Goal: Task Accomplishment & Management: Manage account settings

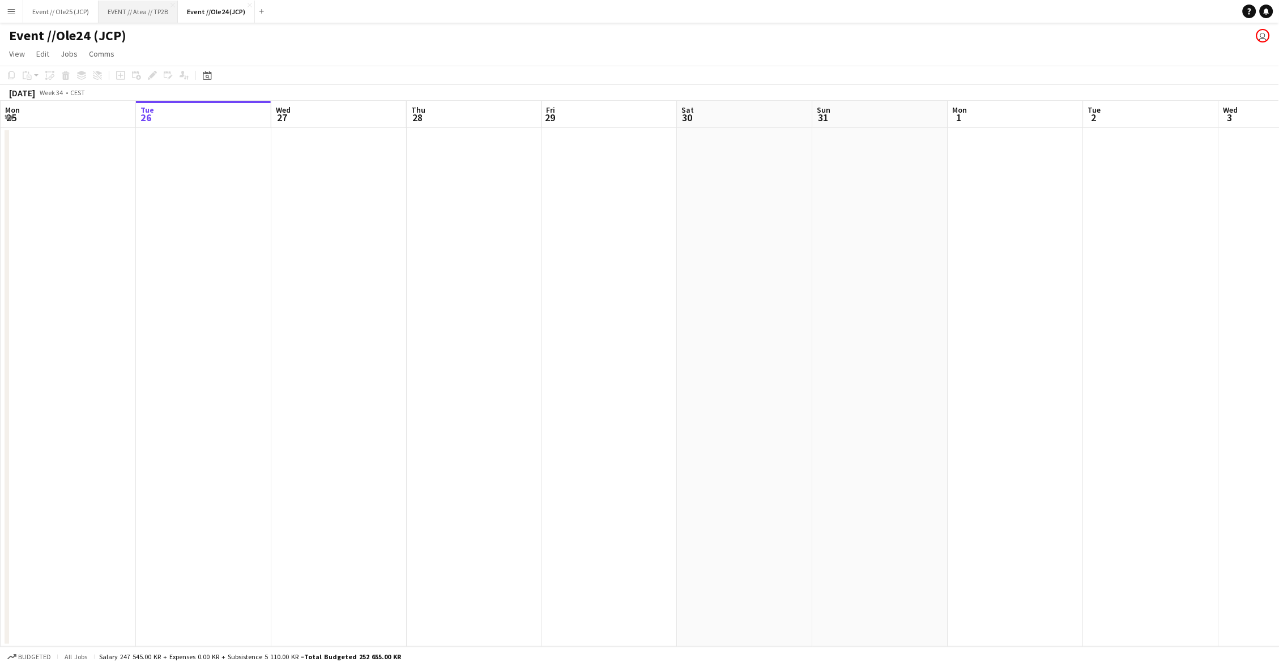
click at [156, 16] on button "EVENT // Atea // TP2B Close" at bounding box center [138, 12] width 79 height 22
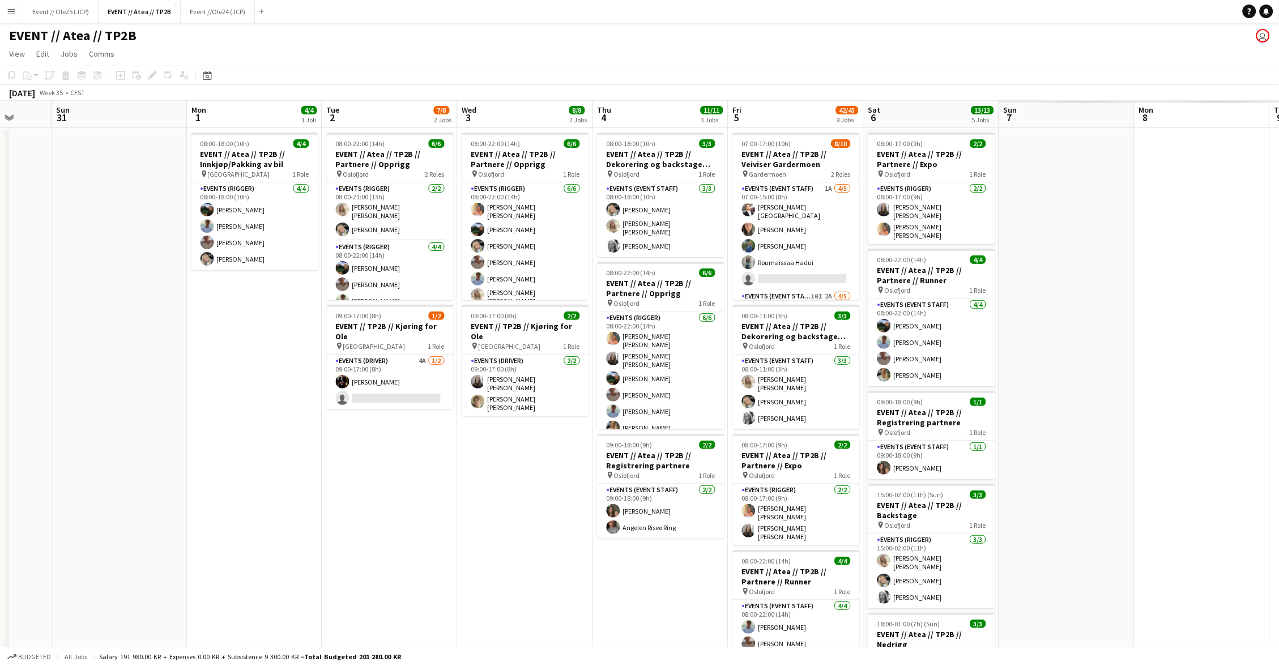
scroll to position [0, 315]
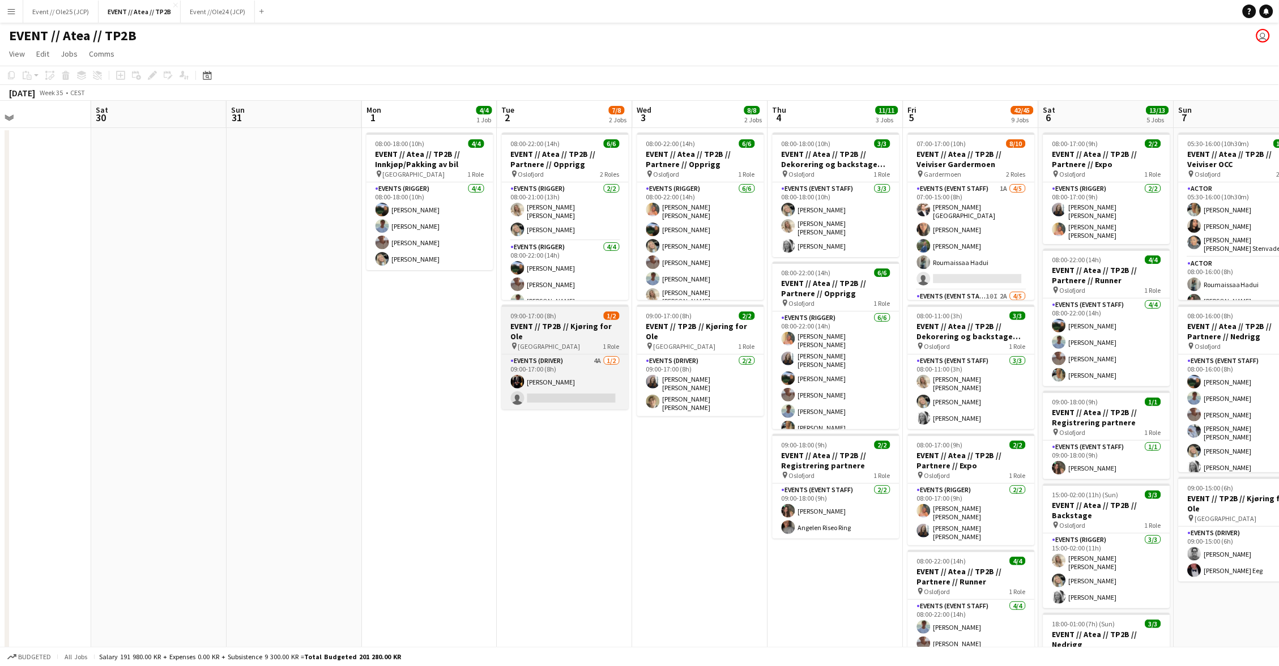
click at [533, 341] on div "pin Oslo 1 Role" at bounding box center [565, 345] width 127 height 9
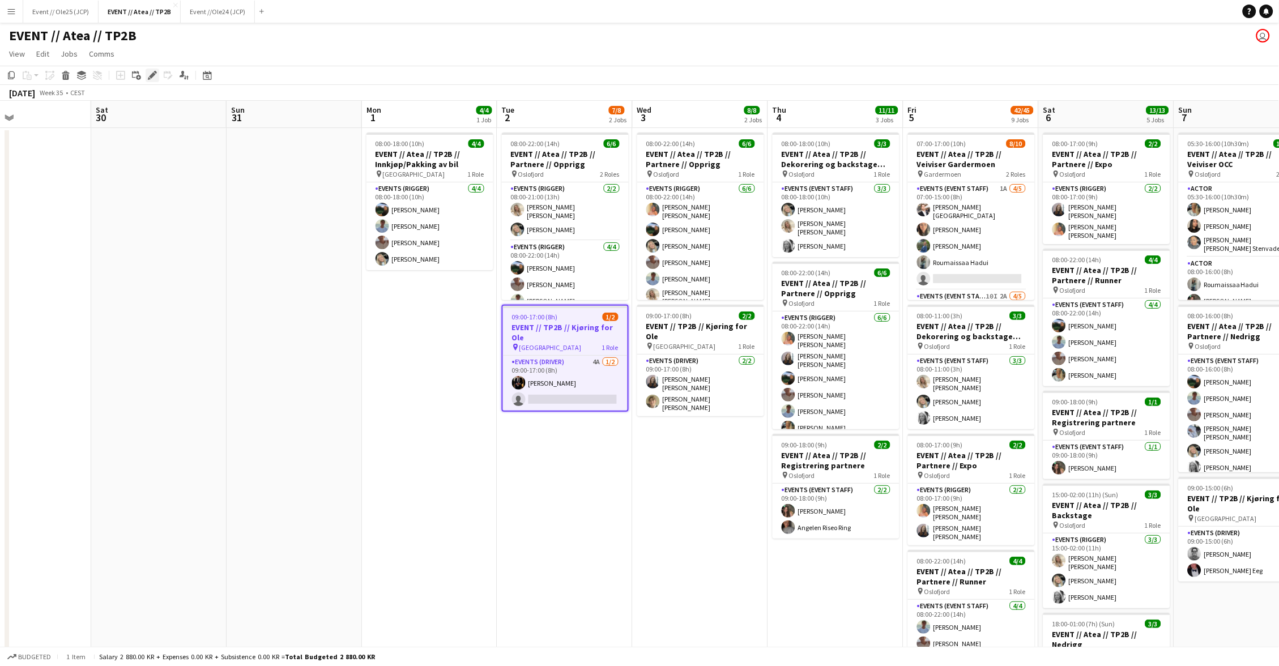
click at [148, 71] on icon "Edit" at bounding box center [152, 75] width 9 height 9
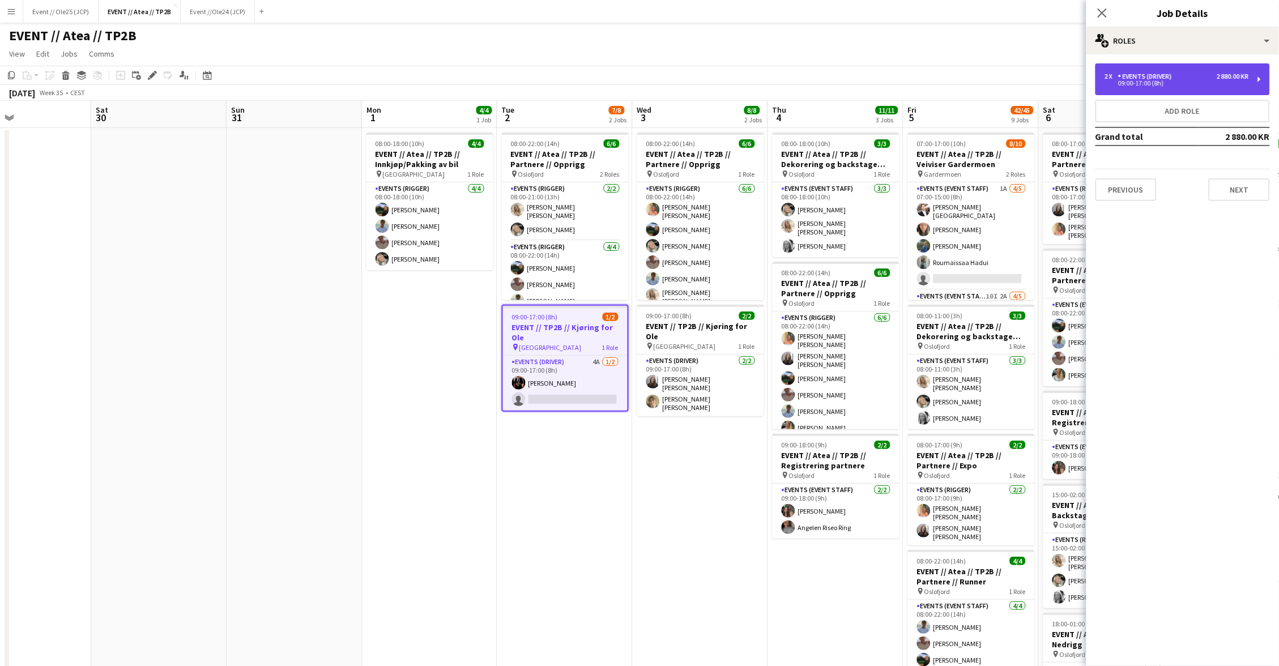
click at [1158, 82] on div "09:00-17:00 (8h)" at bounding box center [1176, 83] width 144 height 6
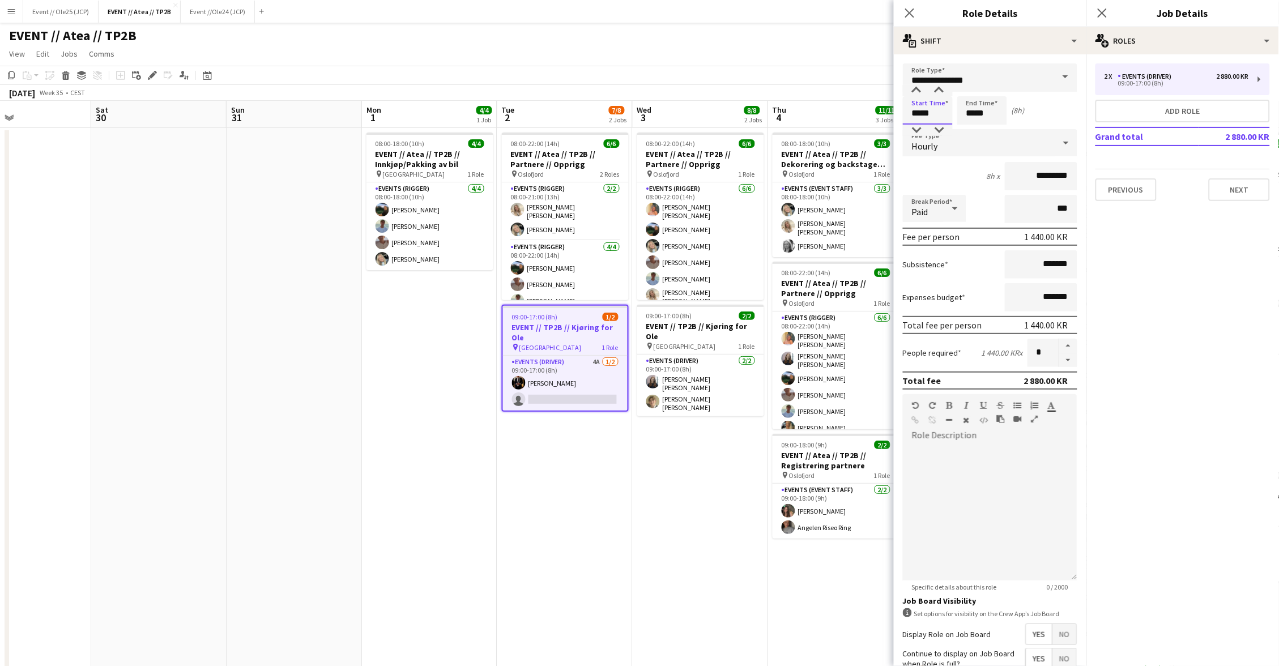
drag, startPoint x: 926, startPoint y: 118, endPoint x: 923, endPoint y: 101, distance: 17.3
click at [926, 118] on input "*****" at bounding box center [928, 110] width 50 height 28
click at [920, 92] on div at bounding box center [916, 90] width 23 height 11
type input "*****"
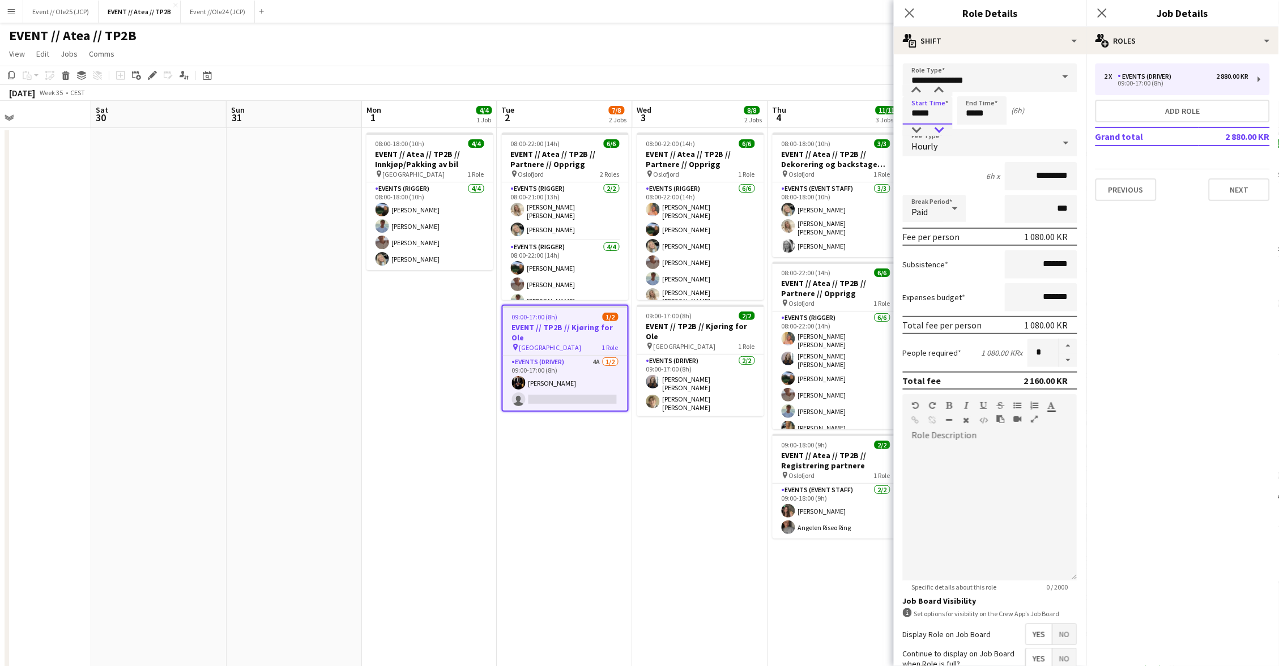
drag, startPoint x: 916, startPoint y: 129, endPoint x: 929, endPoint y: 123, distance: 14.7
click at [915, 129] on div at bounding box center [916, 130] width 23 height 11
click at [978, 107] on input "*****" at bounding box center [982, 110] width 50 height 28
click at [934, 112] on input "*****" at bounding box center [928, 110] width 50 height 28
click at [982, 97] on input "*****" at bounding box center [982, 110] width 50 height 28
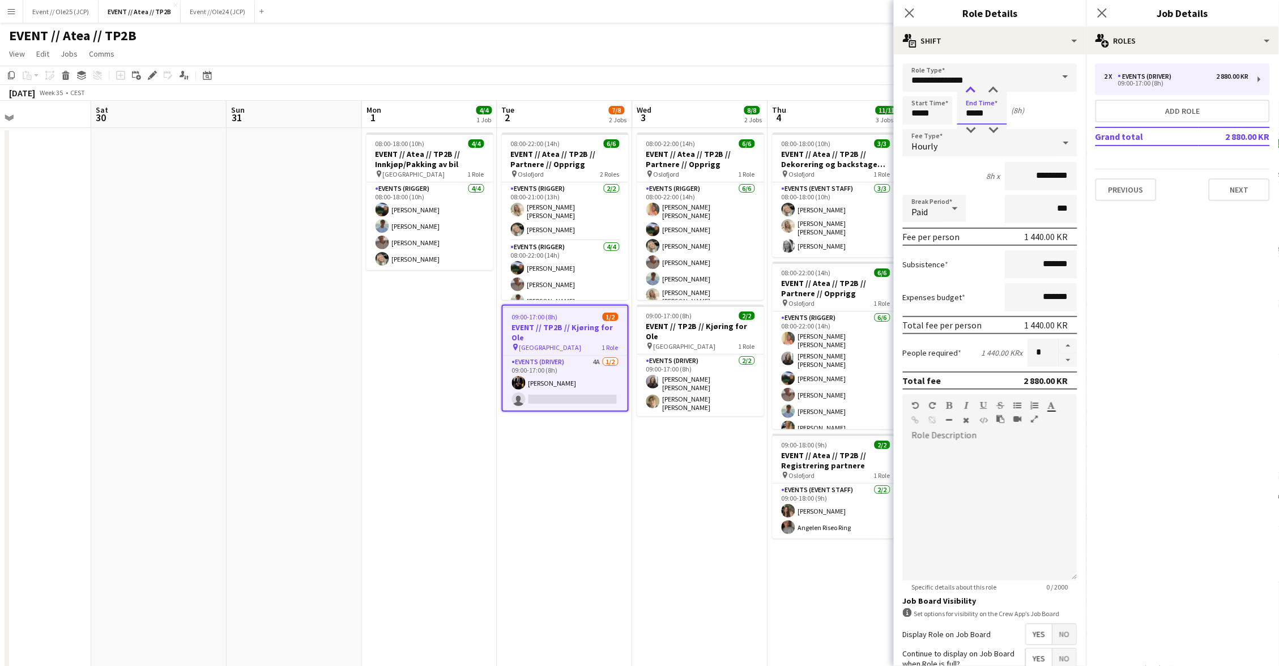
click at [973, 91] on div at bounding box center [970, 90] width 23 height 11
type input "*****"
click at [967, 125] on div at bounding box center [970, 130] width 23 height 11
click at [1179, 76] on div "2 x Events (Driver) 2 880.00 KR" at bounding box center [1176, 76] width 144 height 8
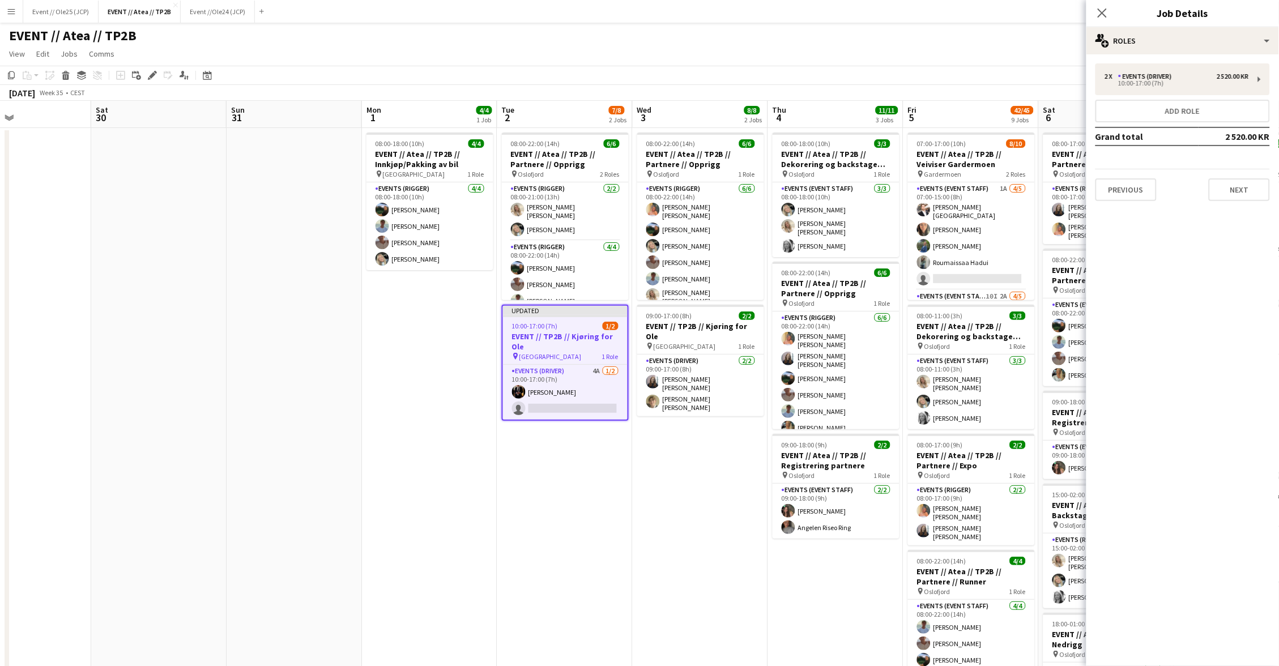
click at [853, 44] on app-page-menu "View Day view expanded Day view collapsed Month view Date picker Jump to today …" at bounding box center [639, 55] width 1279 height 22
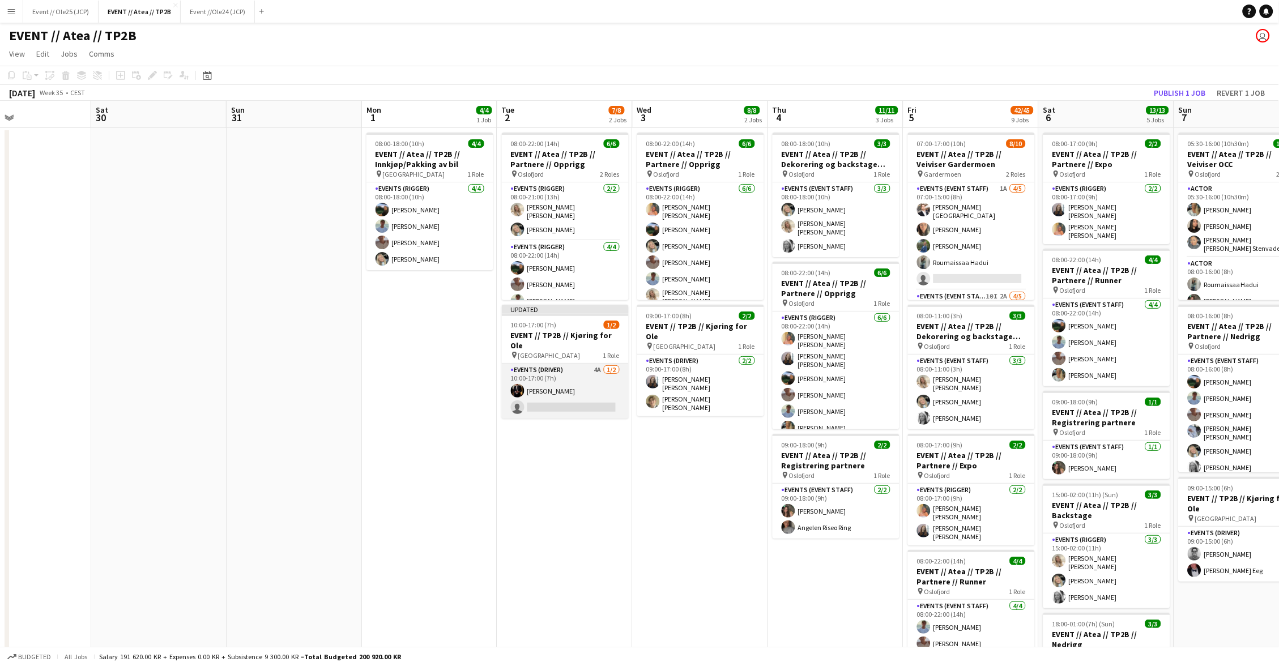
drag, startPoint x: 550, startPoint y: 364, endPoint x: 578, endPoint y: 353, distance: 30.3
click at [550, 364] on app-card-role "Events (Driver) 4A 1/2 10:00-17:00 (7h) Erik Kjensli Moe single-neutral-actions" at bounding box center [565, 391] width 127 height 55
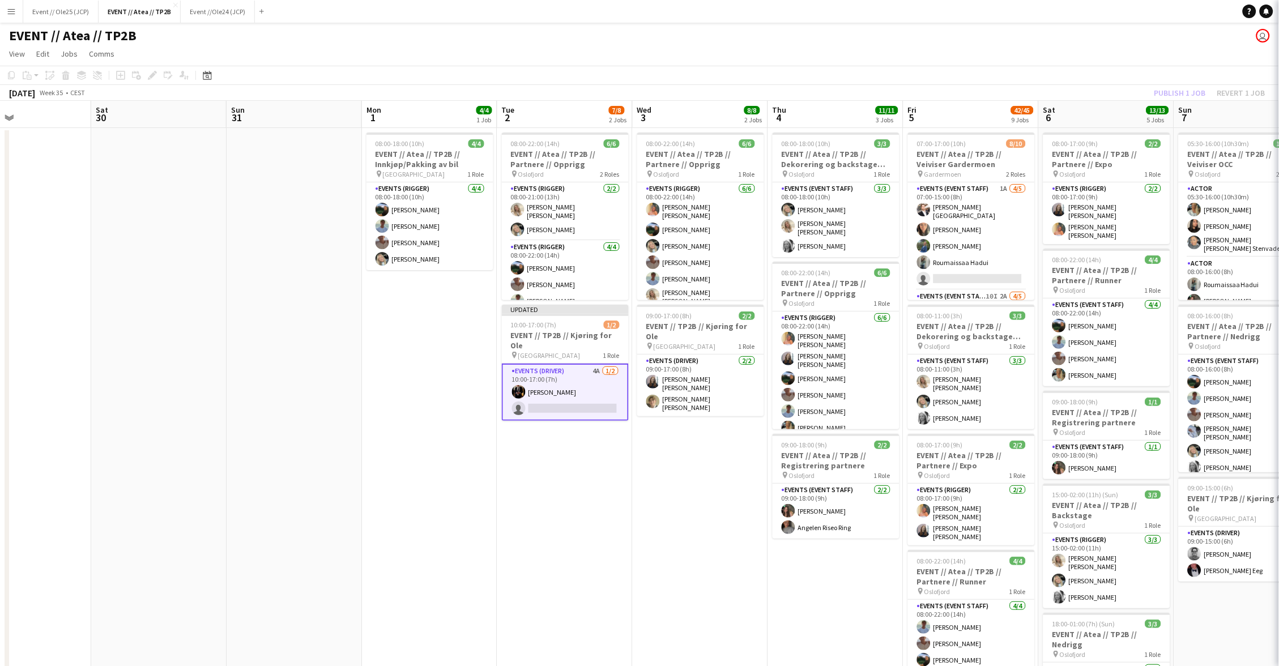
scroll to position [0, 314]
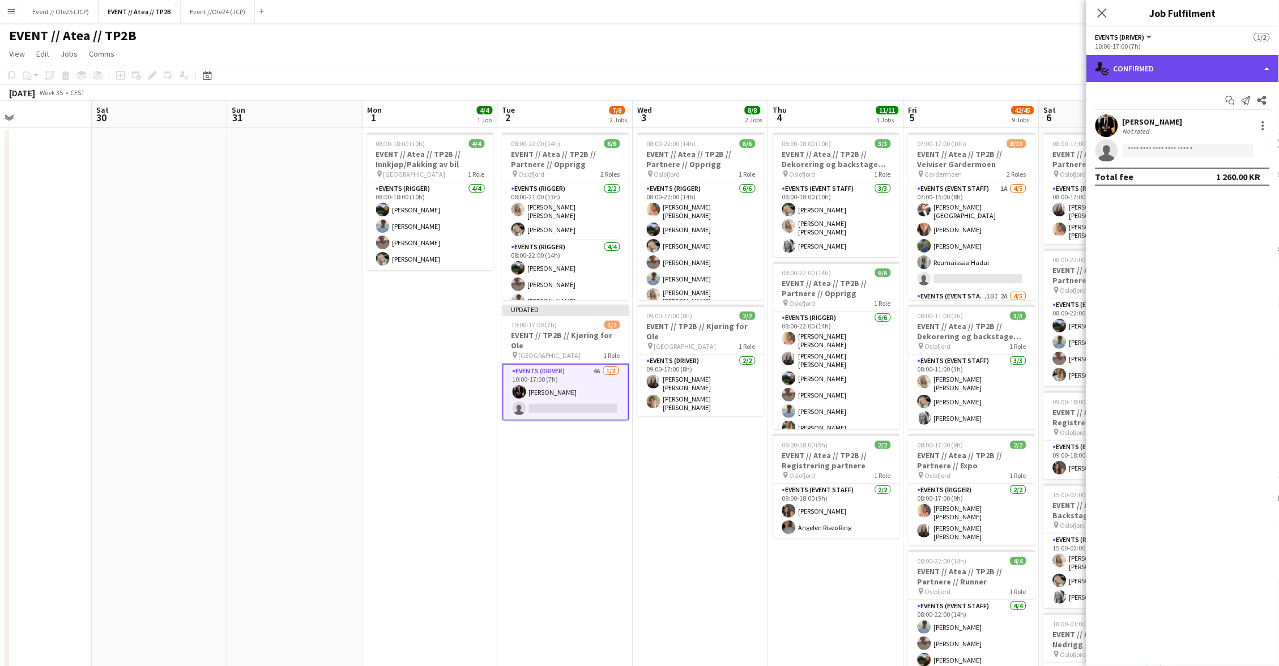
click at [1196, 72] on div "single-neutral-actions-check-2 Confirmed" at bounding box center [1182, 68] width 193 height 27
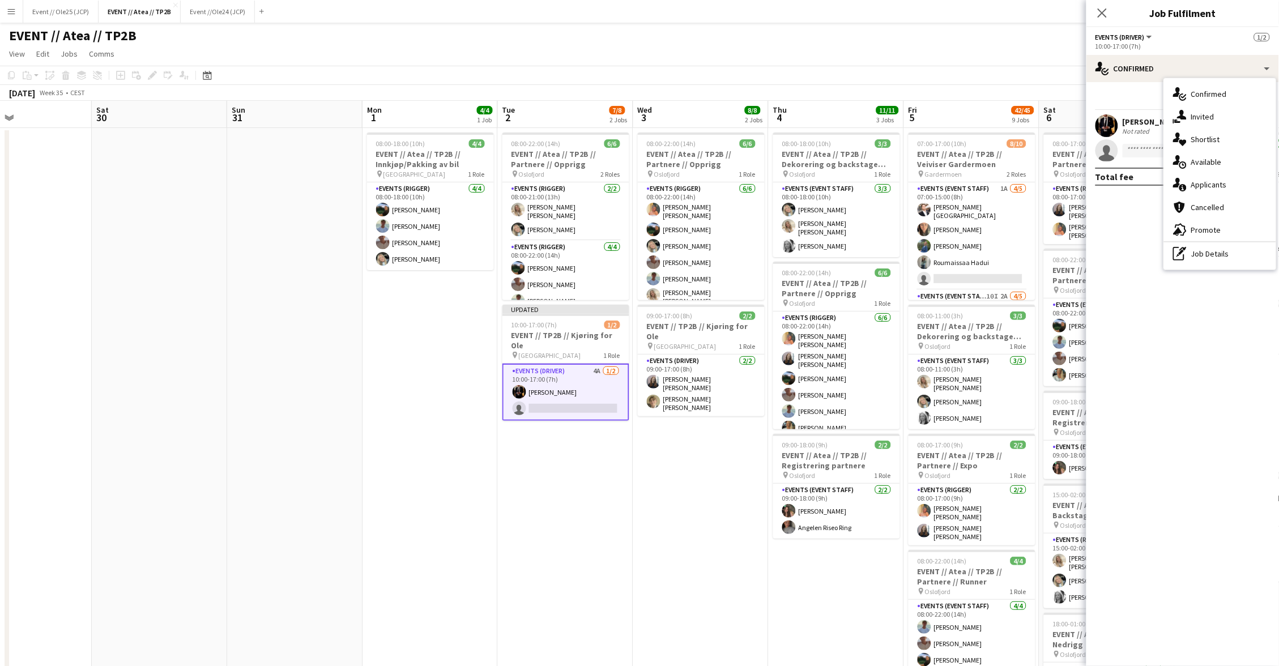
click at [1209, 184] on div "single-neutral-actions-information Applicants" at bounding box center [1220, 184] width 112 height 23
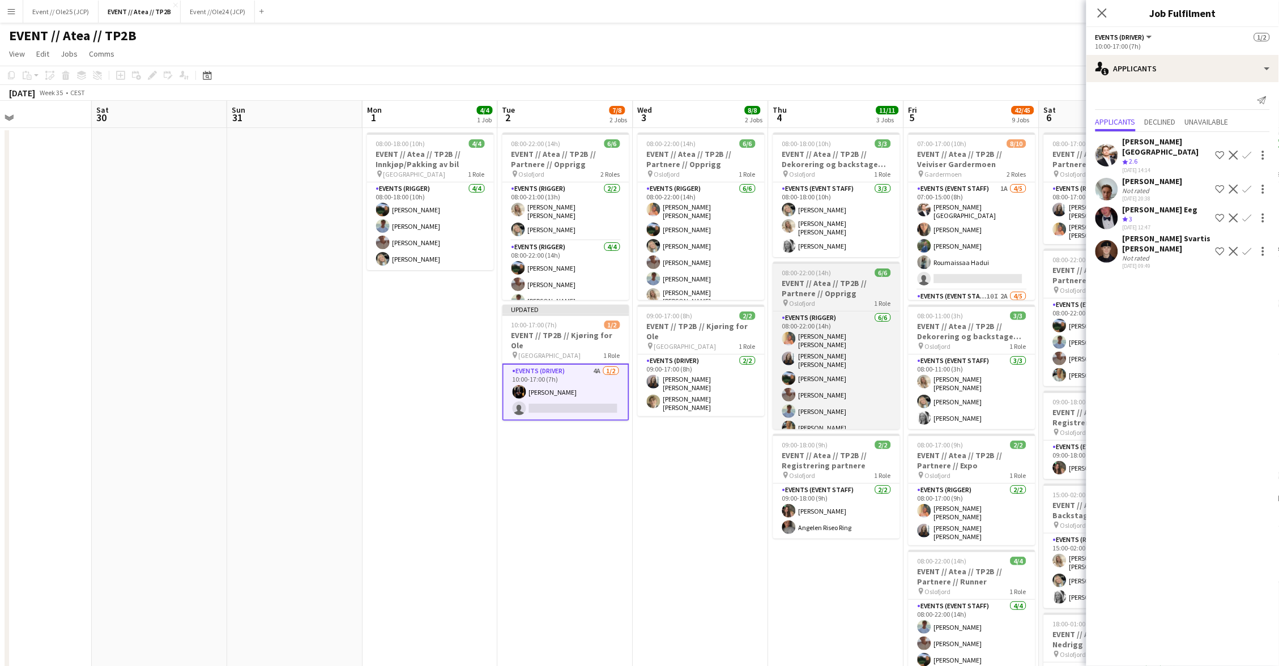
scroll to position [0, 471]
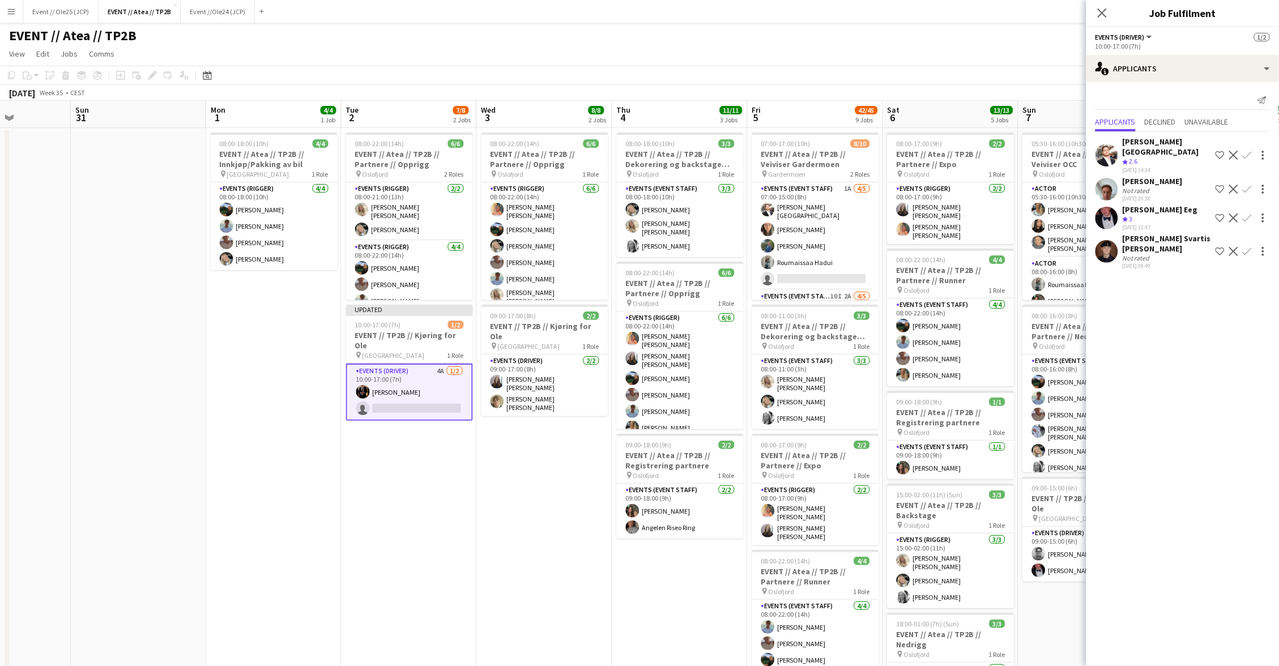
click at [1251, 213] on app-icon "Confirm" at bounding box center [1246, 217] width 9 height 9
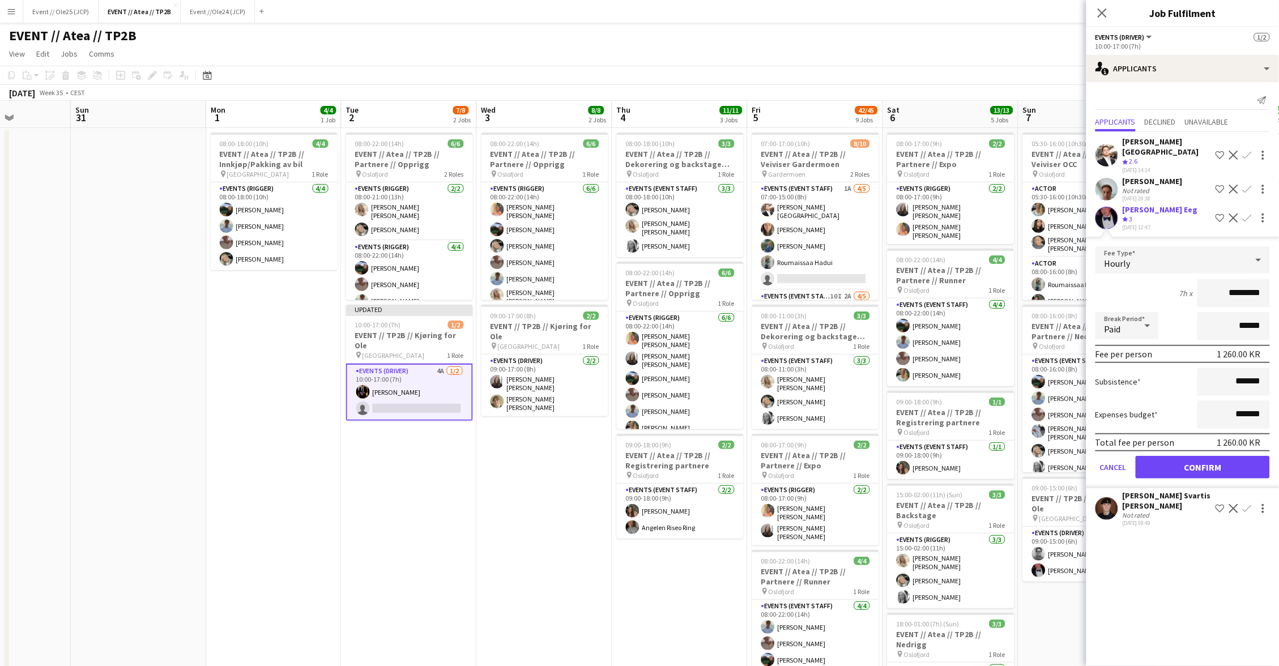
scroll to position [0, 0]
drag, startPoint x: 1182, startPoint y: 448, endPoint x: 1185, endPoint y: 443, distance: 6.3
click at [1182, 456] on button "Confirm" at bounding box center [1202, 467] width 134 height 23
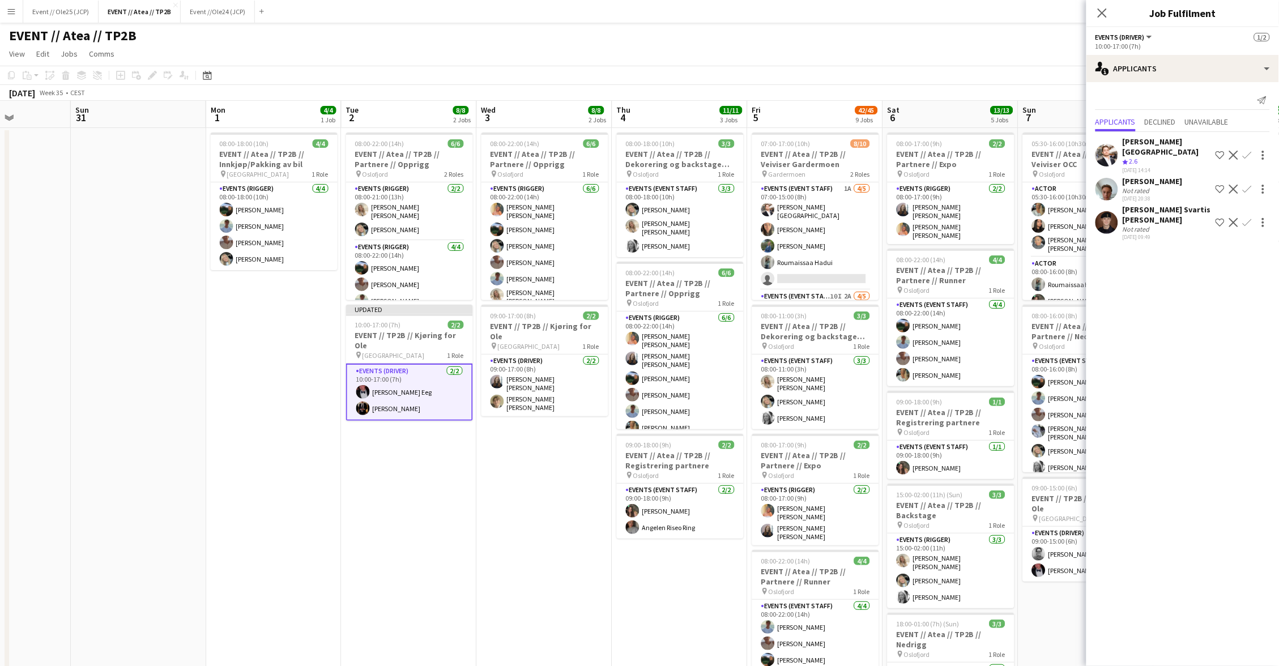
click at [1146, 157] on div "Crew rating 2.6" at bounding box center [1166, 162] width 88 height 10
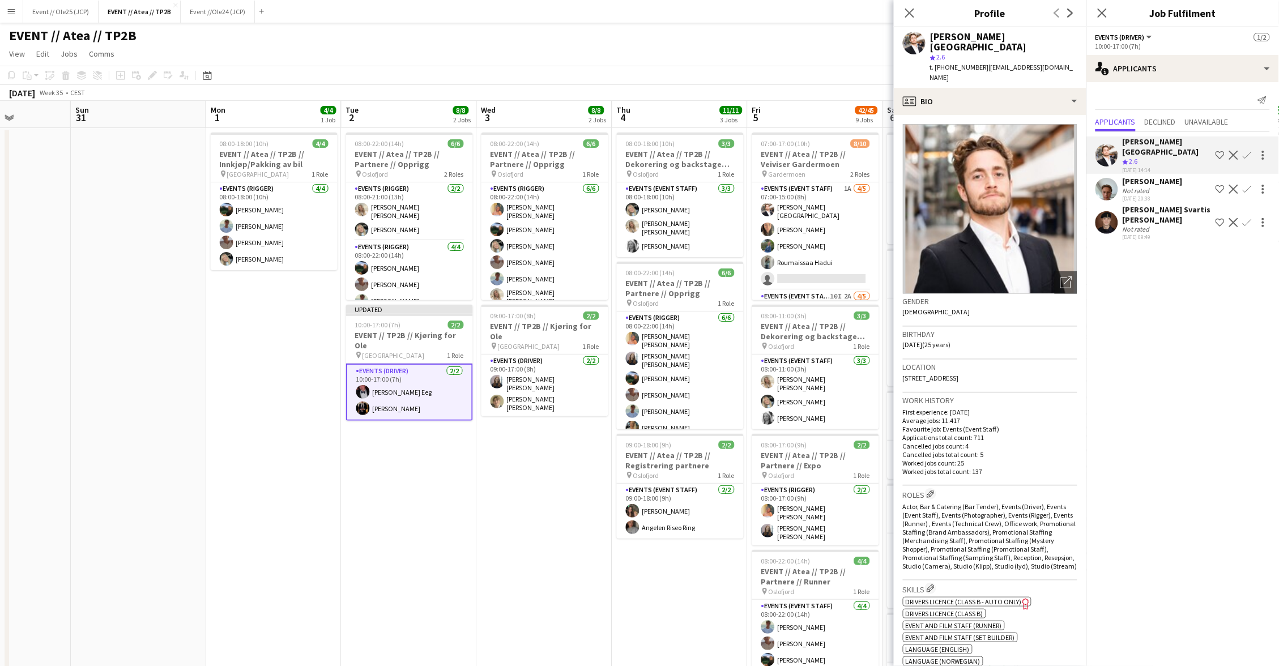
click at [1144, 176] on div "[PERSON_NAME]" at bounding box center [1152, 181] width 60 height 10
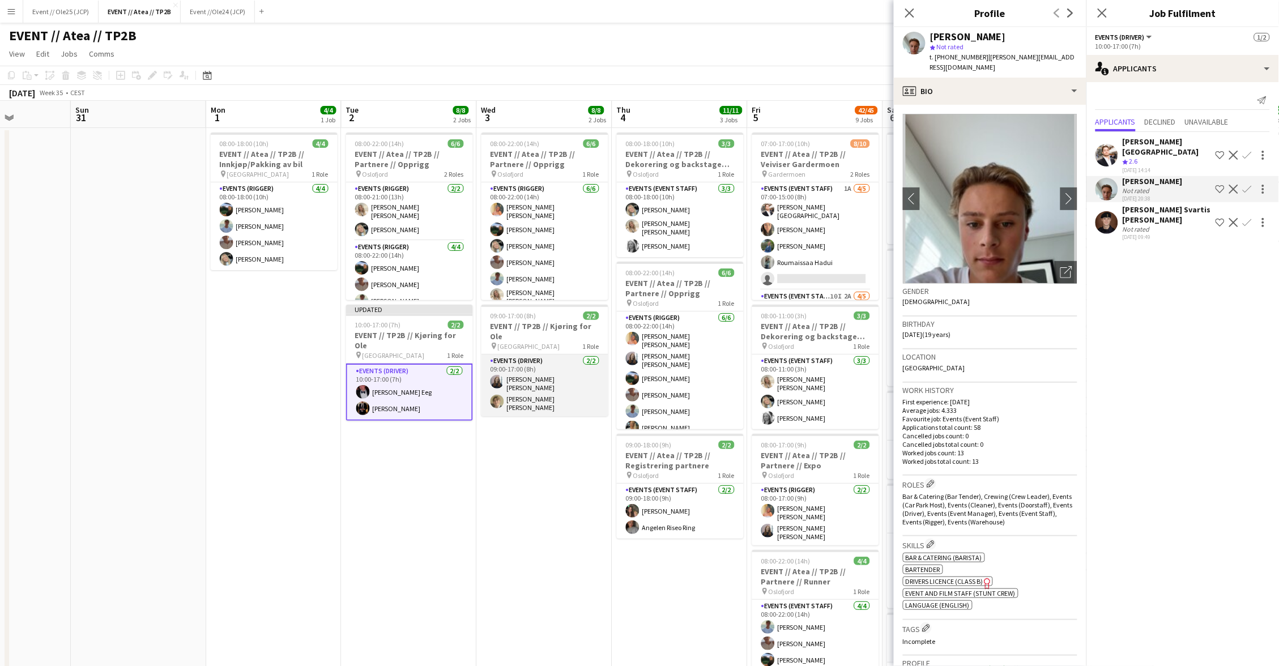
click at [512, 375] on app-card-role "Events (Driver) 2/2 09:00-17:00 (8h) Helene Sofie Braaten Bastian Solem" at bounding box center [544, 385] width 127 height 62
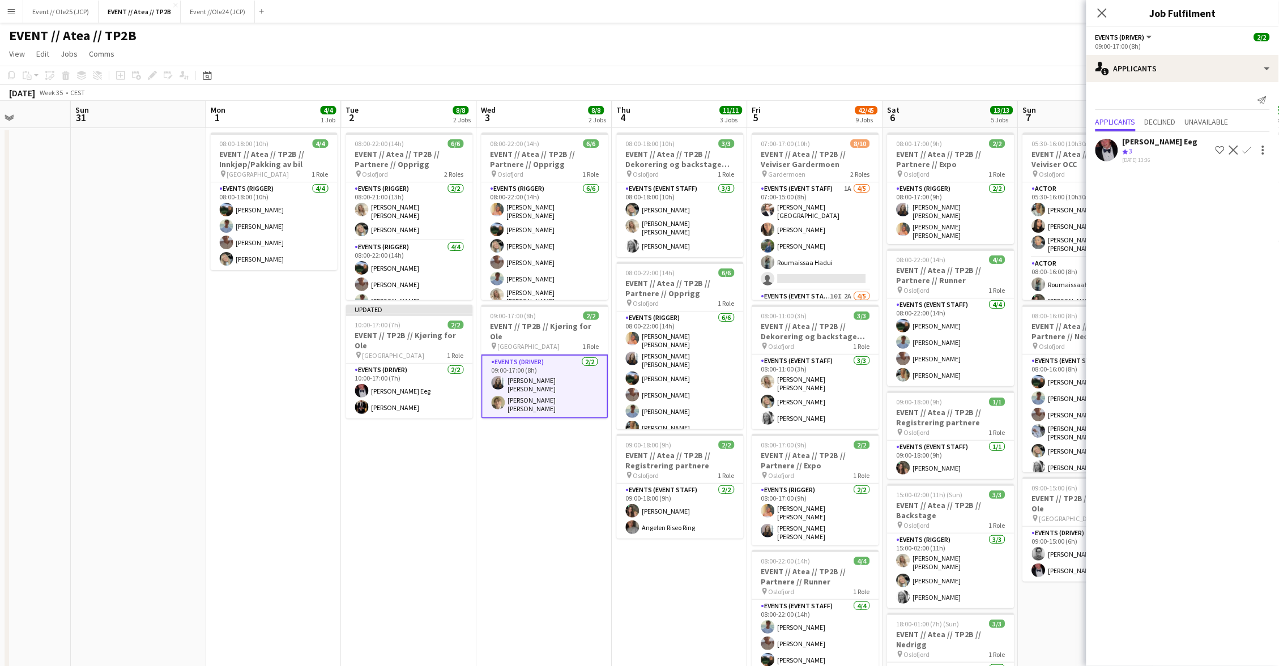
click at [537, 388] on app-card-role "Events (Driver) 2/2 09:00-17:00 (8h) Helene Sofie Braaten Bastian Solem" at bounding box center [544, 386] width 127 height 64
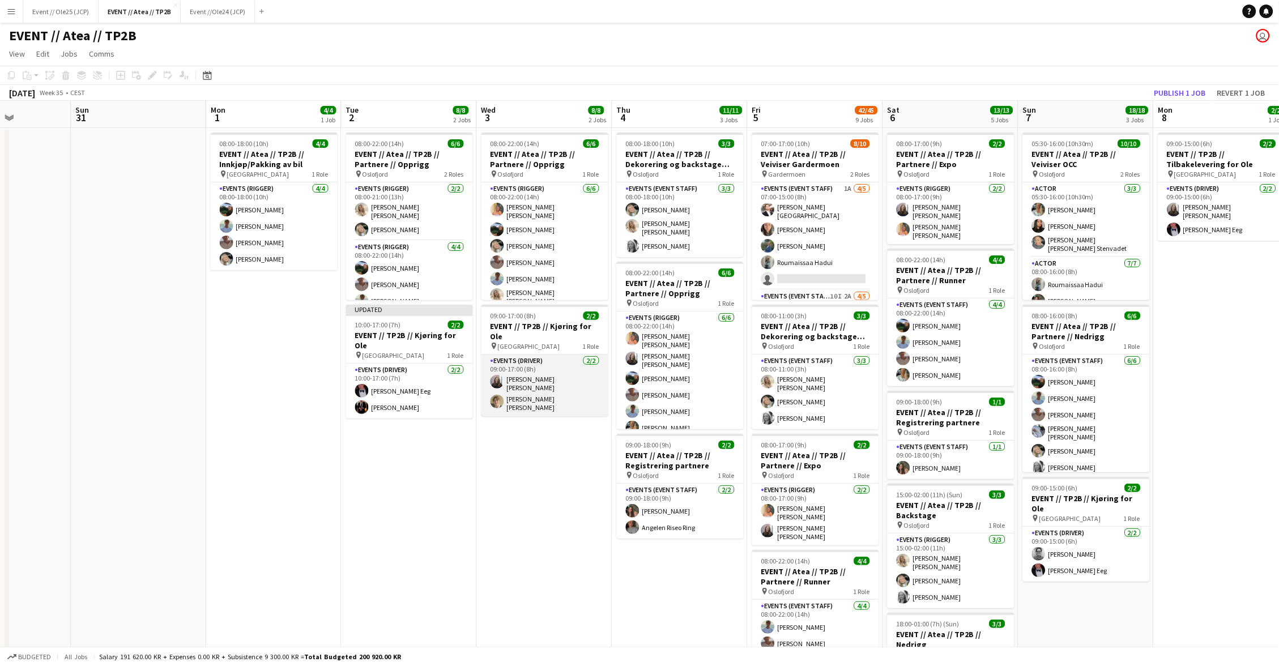
scroll to position [0, 470]
click at [537, 388] on app-card-role "Events (Driver) 2/2 09:00-17:00 (8h) Helene Sofie Braaten Bastian Solem" at bounding box center [545, 385] width 127 height 62
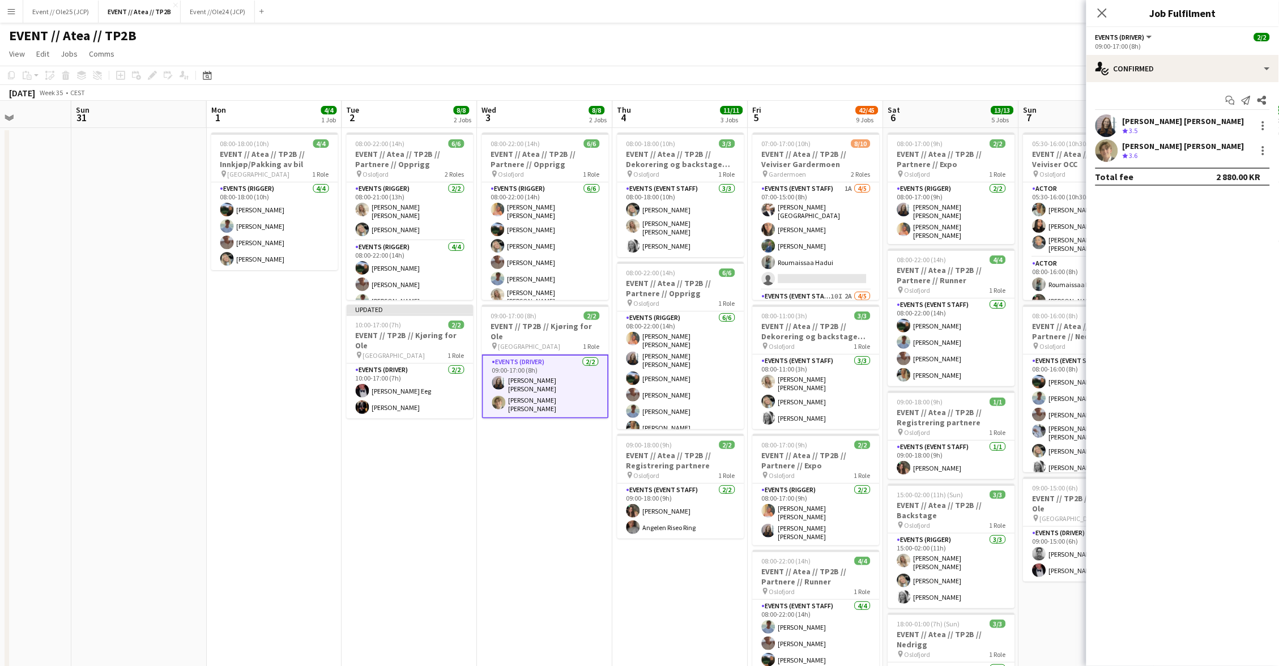
click at [1130, 149] on div "Bastian Solem" at bounding box center [1183, 146] width 122 height 10
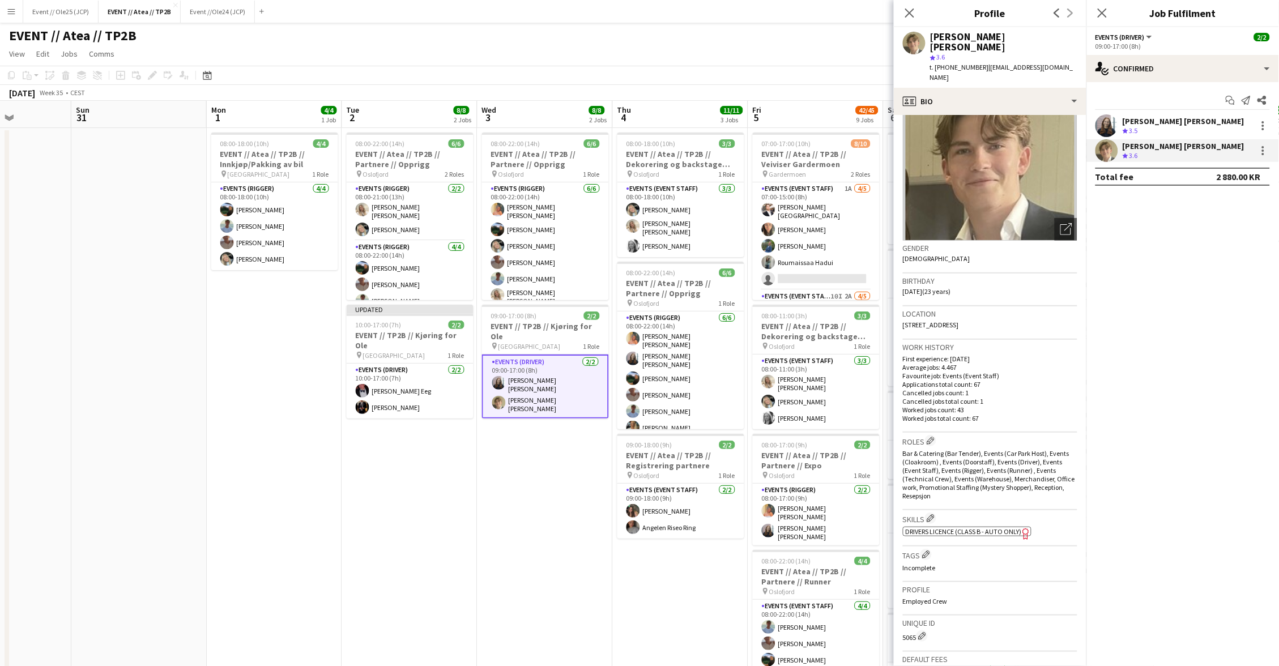
scroll to position [54, 0]
click at [1141, 122] on div "[PERSON_NAME]" at bounding box center [1183, 121] width 122 height 10
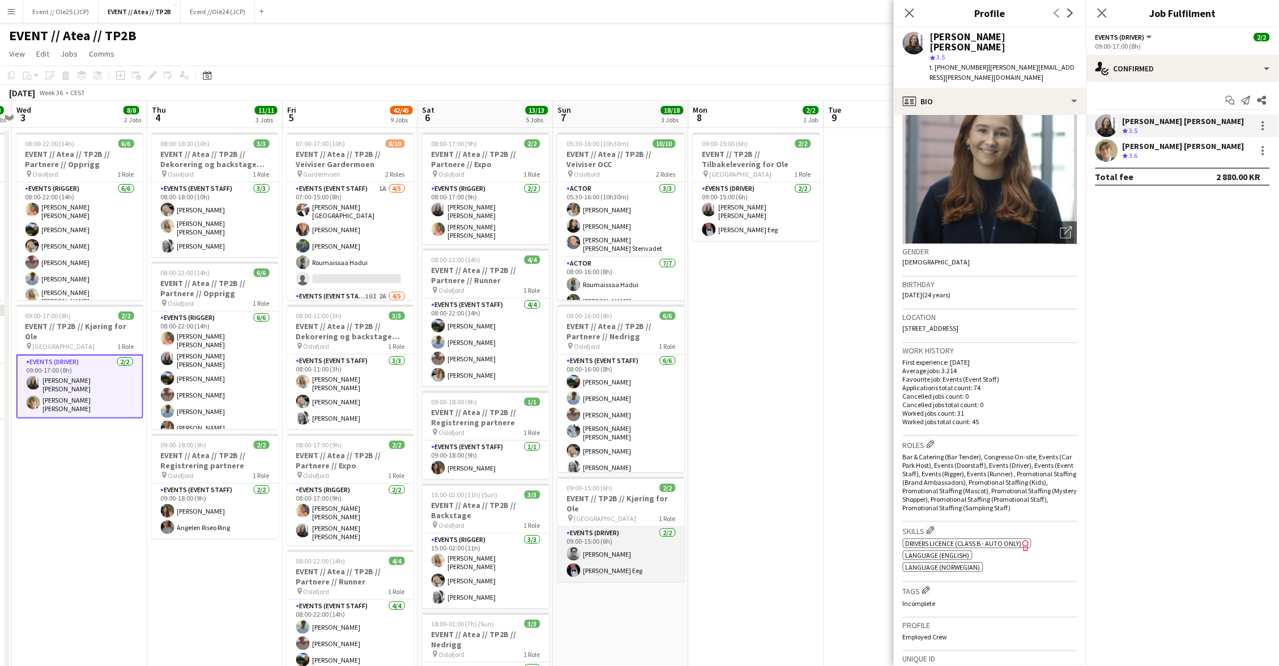
scroll to position [0, 0]
click at [614, 529] on app-card-role "Events (Driver) 2/2 09:00-15:00 (6h) Christian Jensen Birk Eeg" at bounding box center [621, 554] width 127 height 55
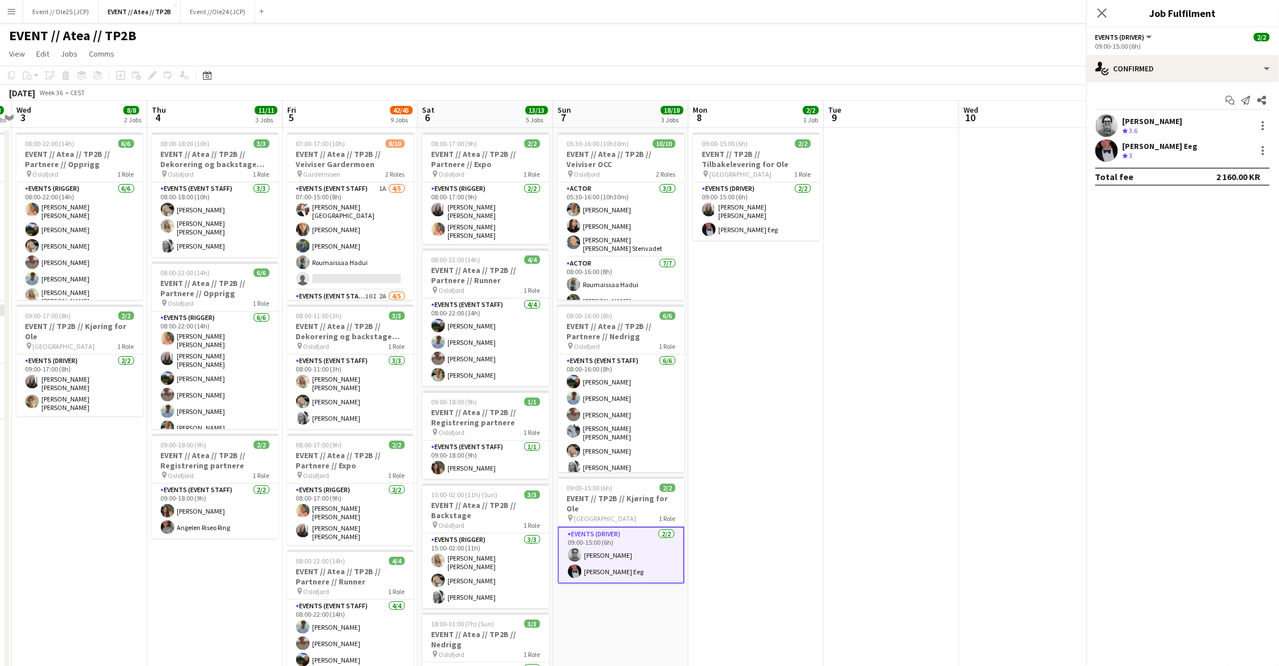
scroll to position [0, 394]
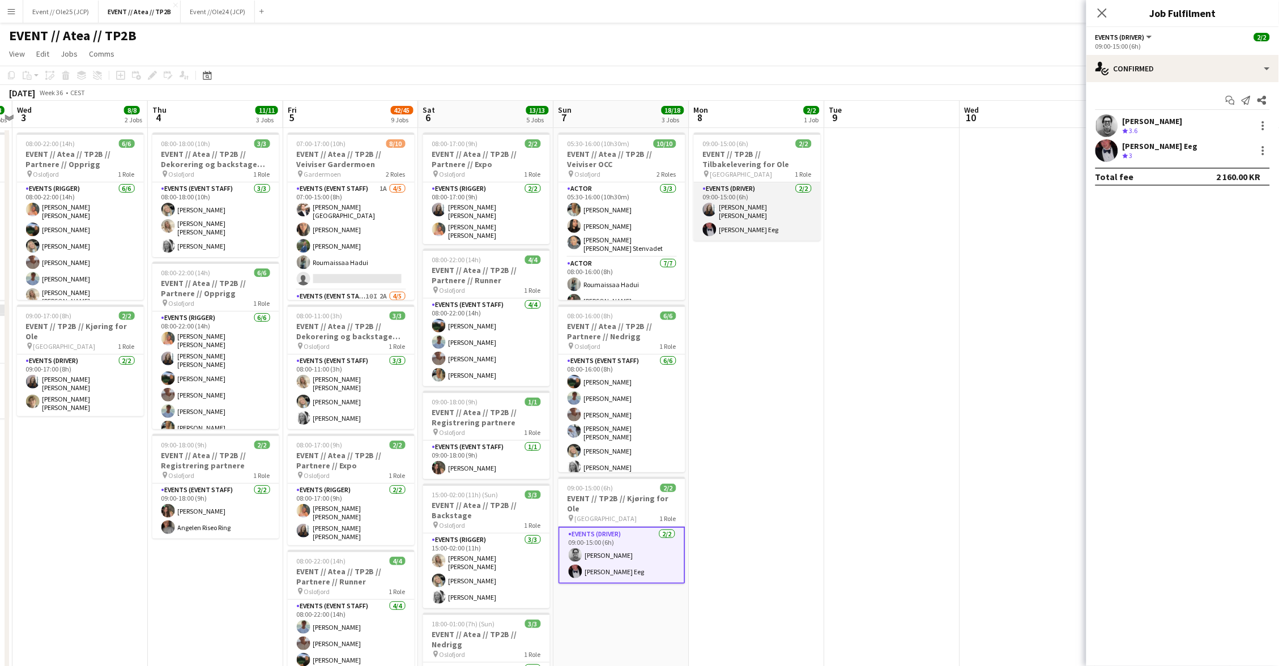
click at [772, 201] on app-card-role "Events (Driver) 2/2 09:00-15:00 (6h) Helene Sofie Braaten Birk Eeg" at bounding box center [757, 211] width 127 height 58
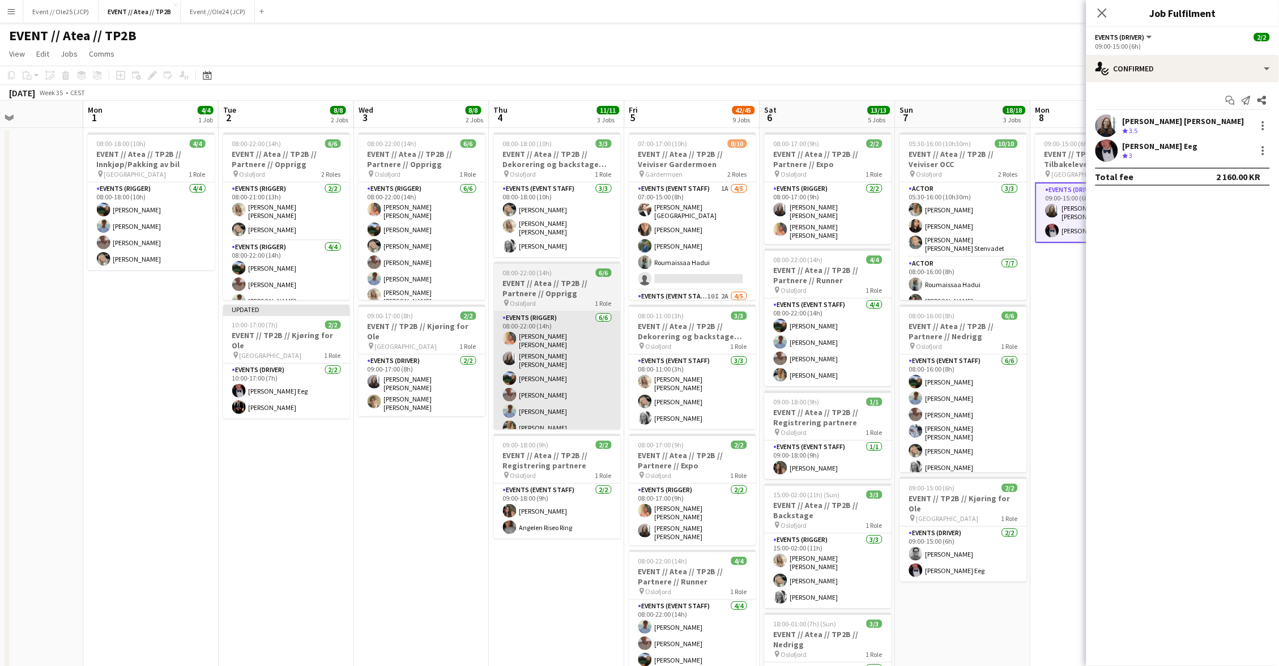
scroll to position [0, 321]
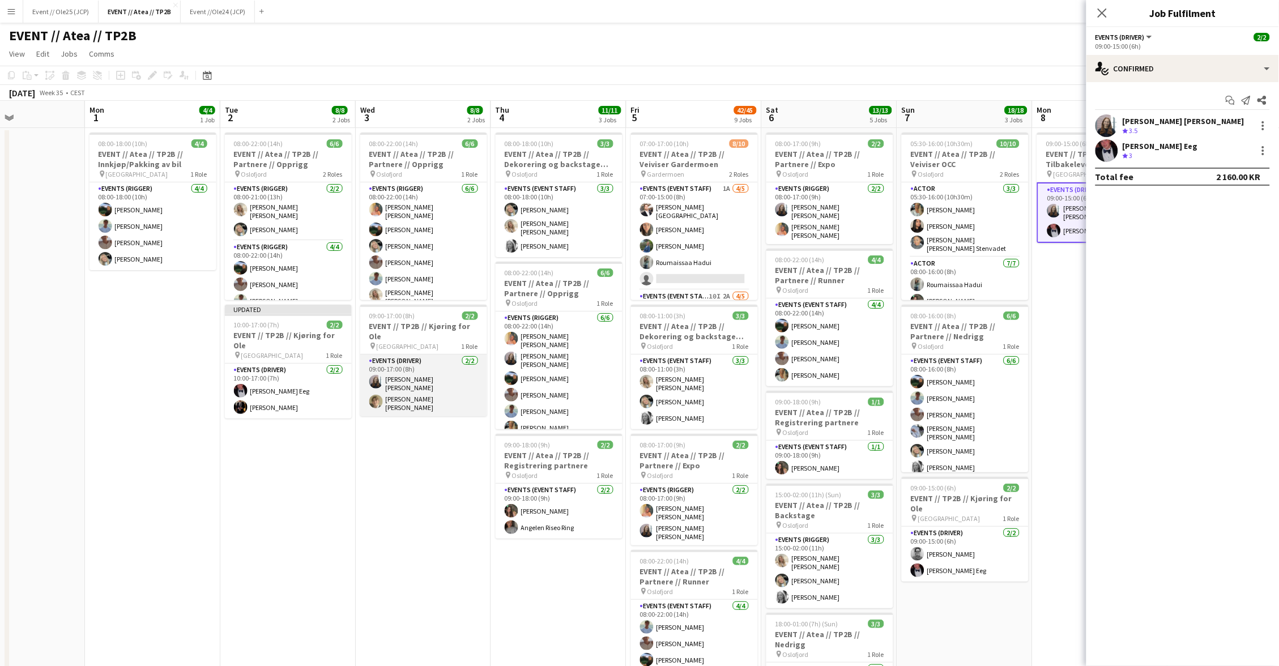
click at [397, 357] on app-card-role "Events (Driver) 2/2 09:00-17:00 (8h) Helene Sofie Braaten Bastian Solem" at bounding box center [423, 385] width 127 height 62
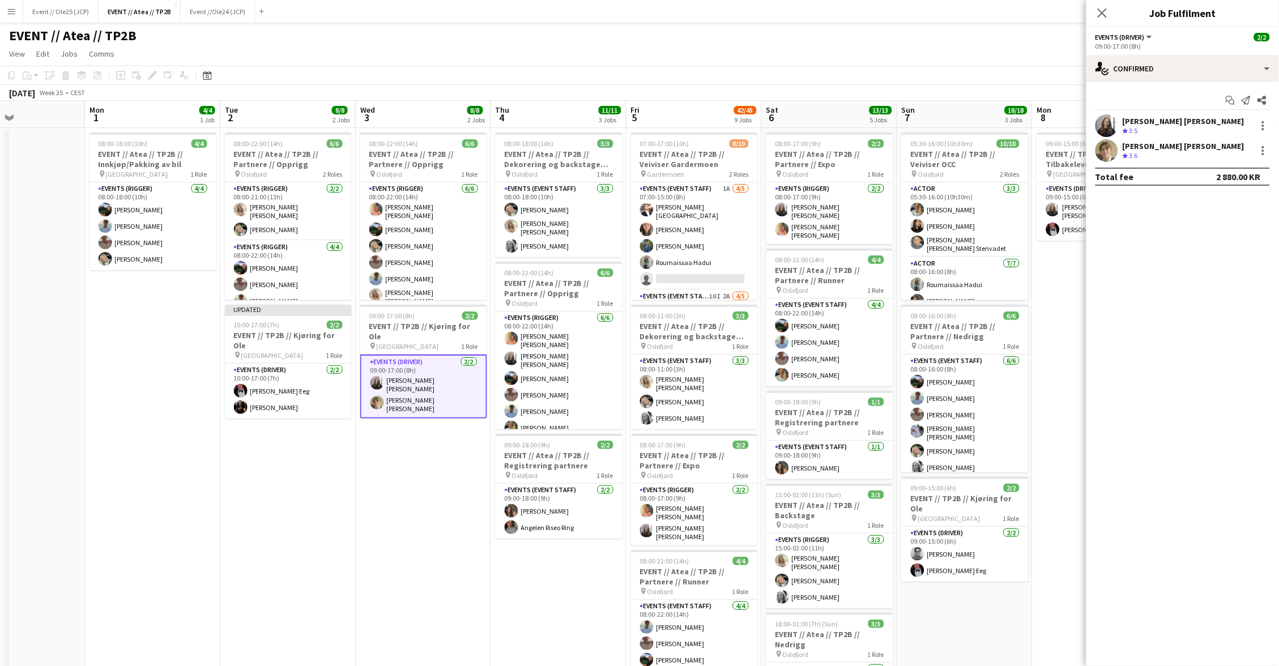
click at [1124, 148] on div "Bastian Solem" at bounding box center [1183, 146] width 122 height 10
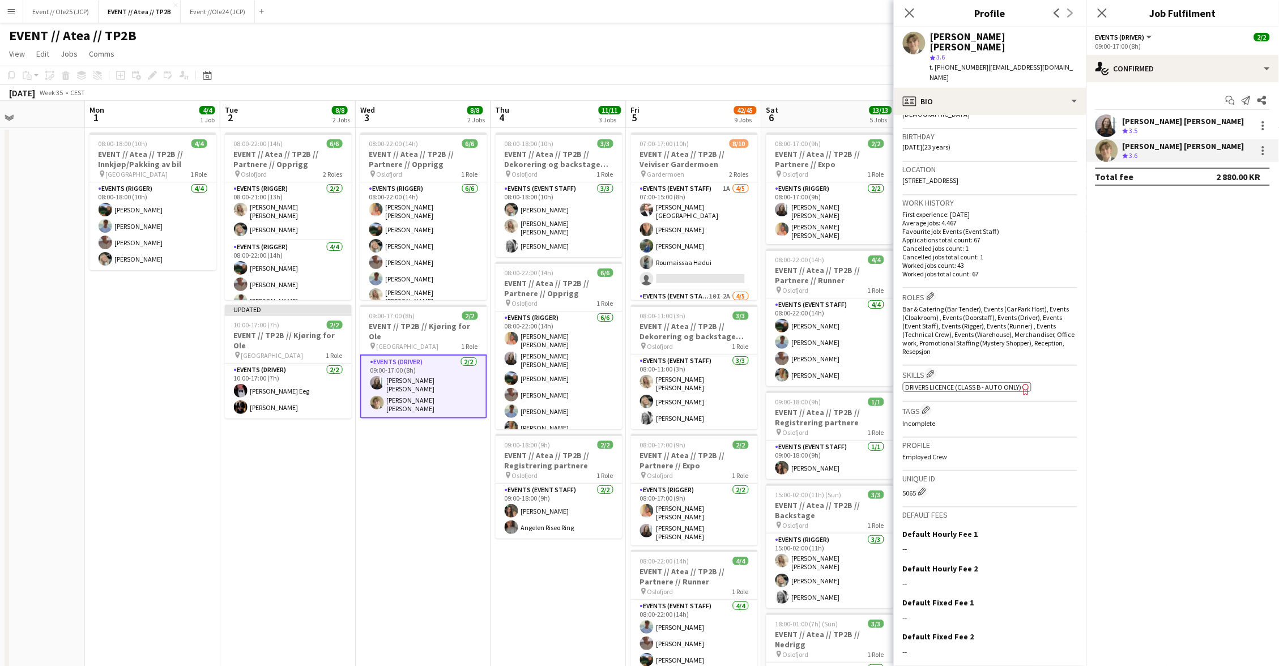
scroll to position [196, 0]
click at [907, 12] on icon "Close pop-in" at bounding box center [909, 12] width 11 height 11
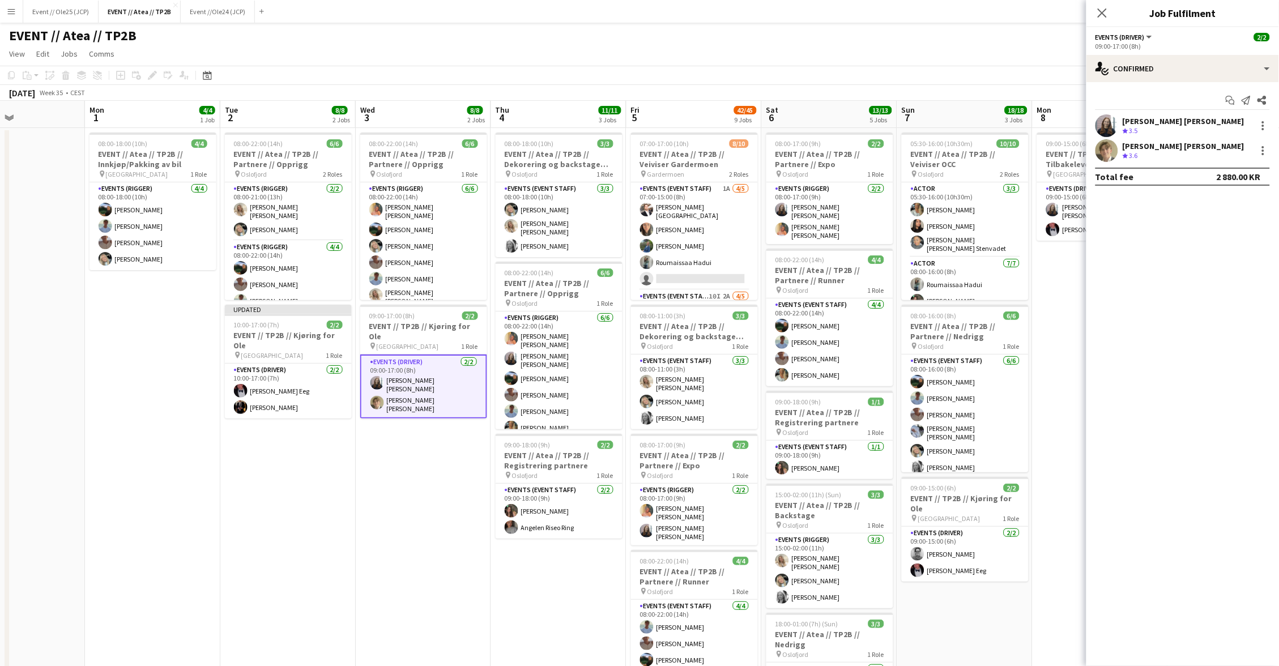
click at [1108, 13] on app-icon "Close pop-in" at bounding box center [1102, 13] width 14 height 14
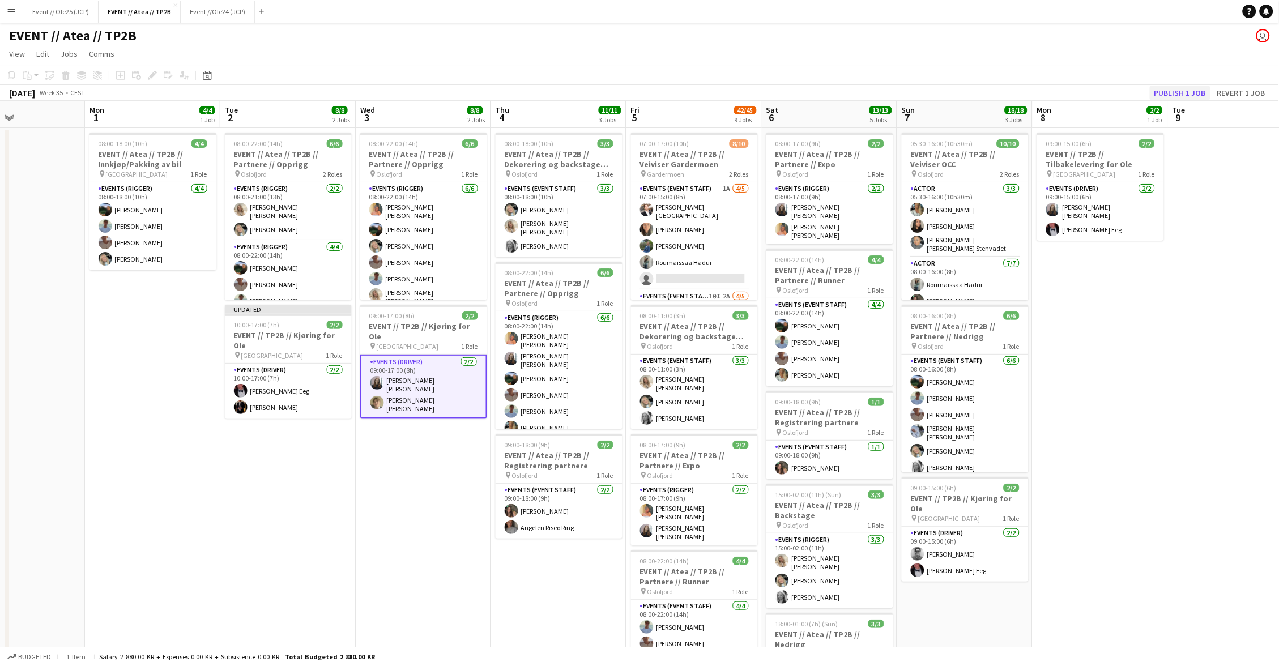
click at [1182, 97] on button "Publish 1 job" at bounding box center [1179, 92] width 61 height 15
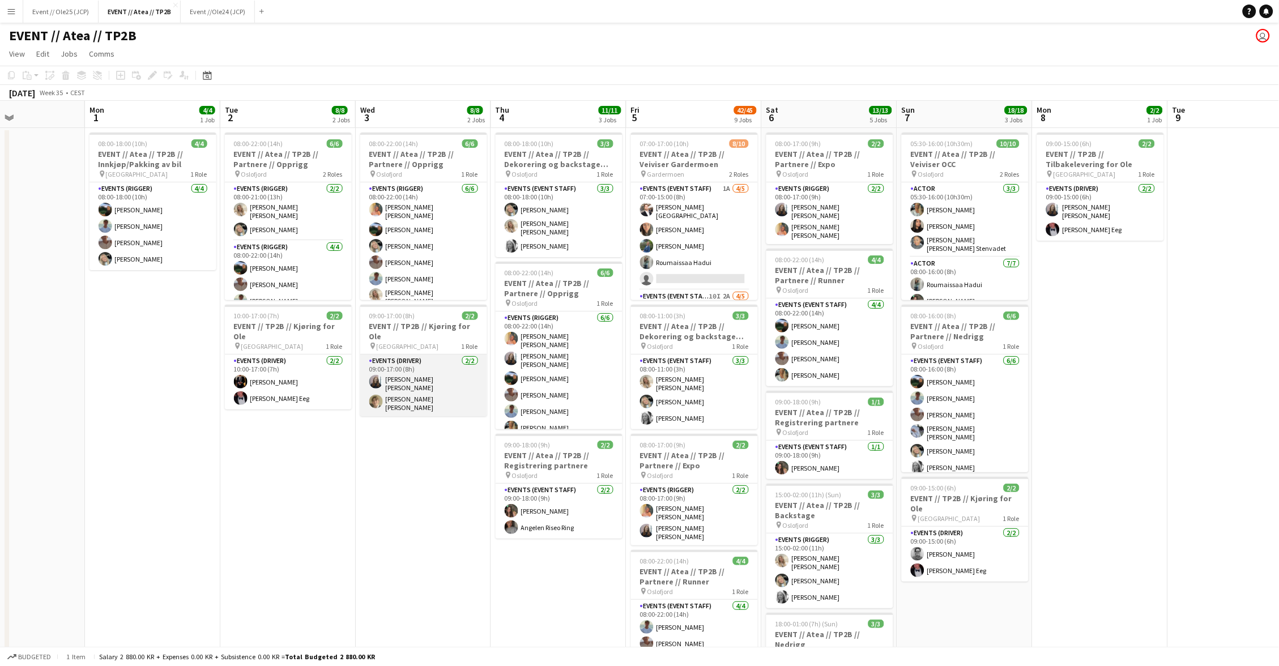
click at [387, 383] on app-card-role "Events (Driver) 2/2 09:00-17:00 (8h) Helene Sofie Braaten Bastian Solem" at bounding box center [423, 385] width 127 height 62
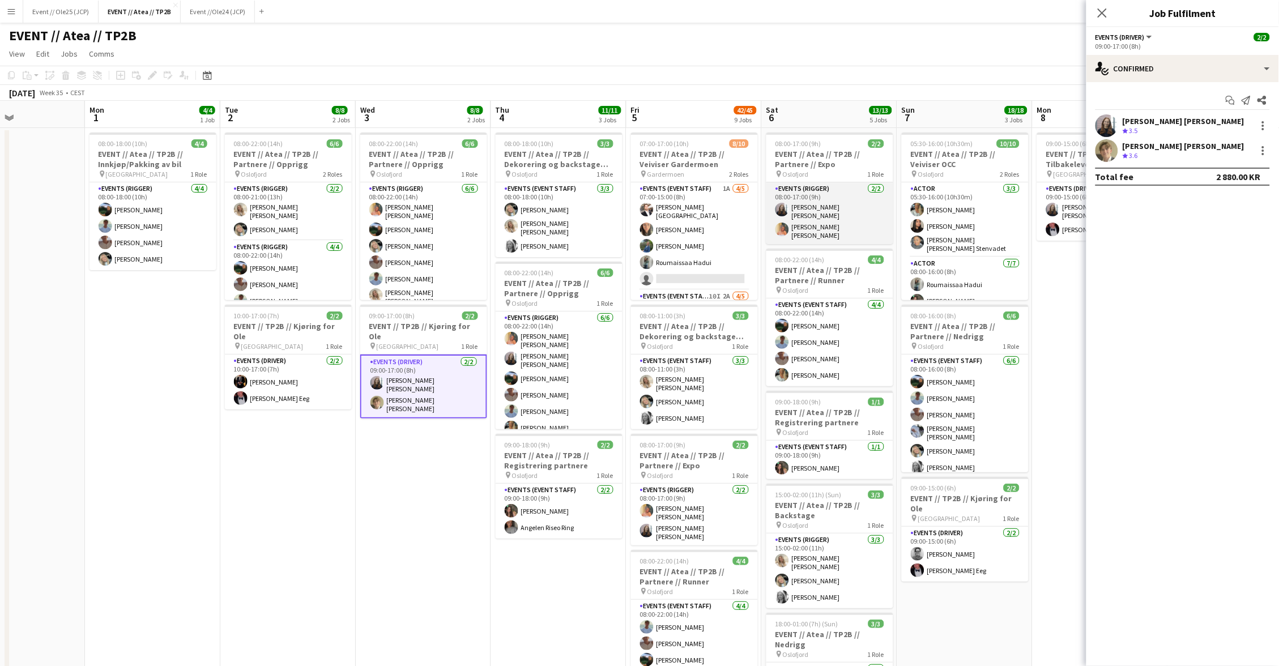
scroll to position [0, 0]
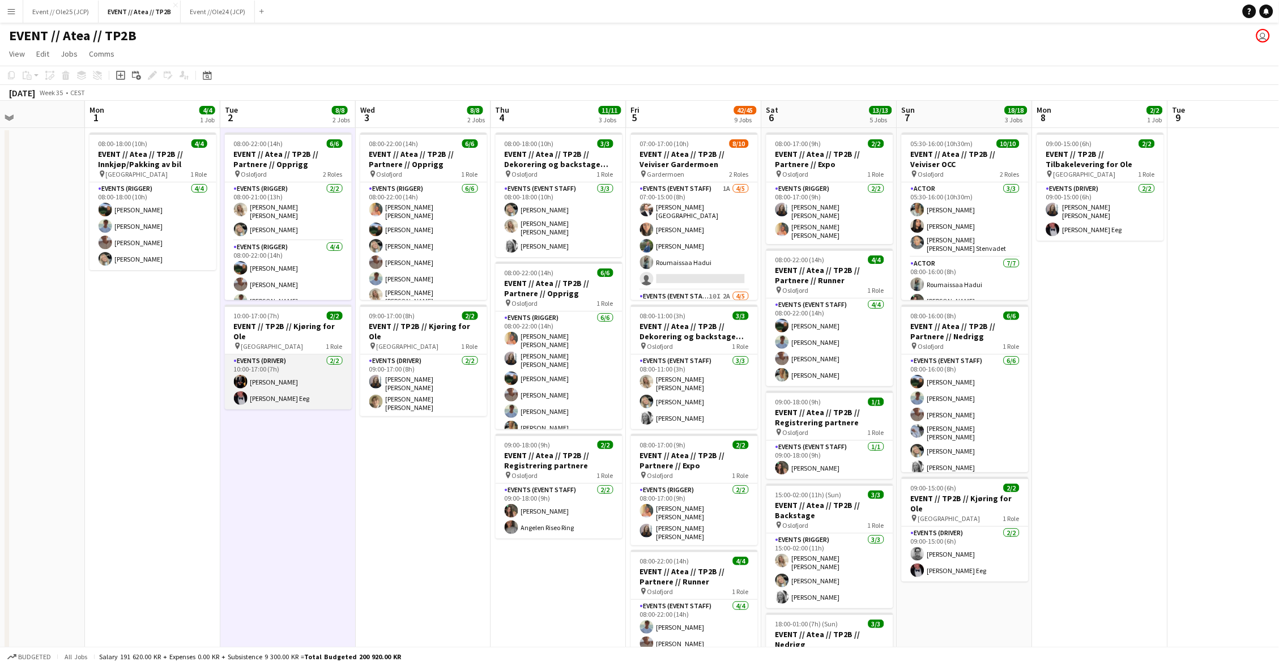
click at [265, 387] on app-card-role "Events (Driver) 2/2 10:00-17:00 (7h) Erik Kjensli Moe Birk Eeg" at bounding box center [288, 381] width 127 height 55
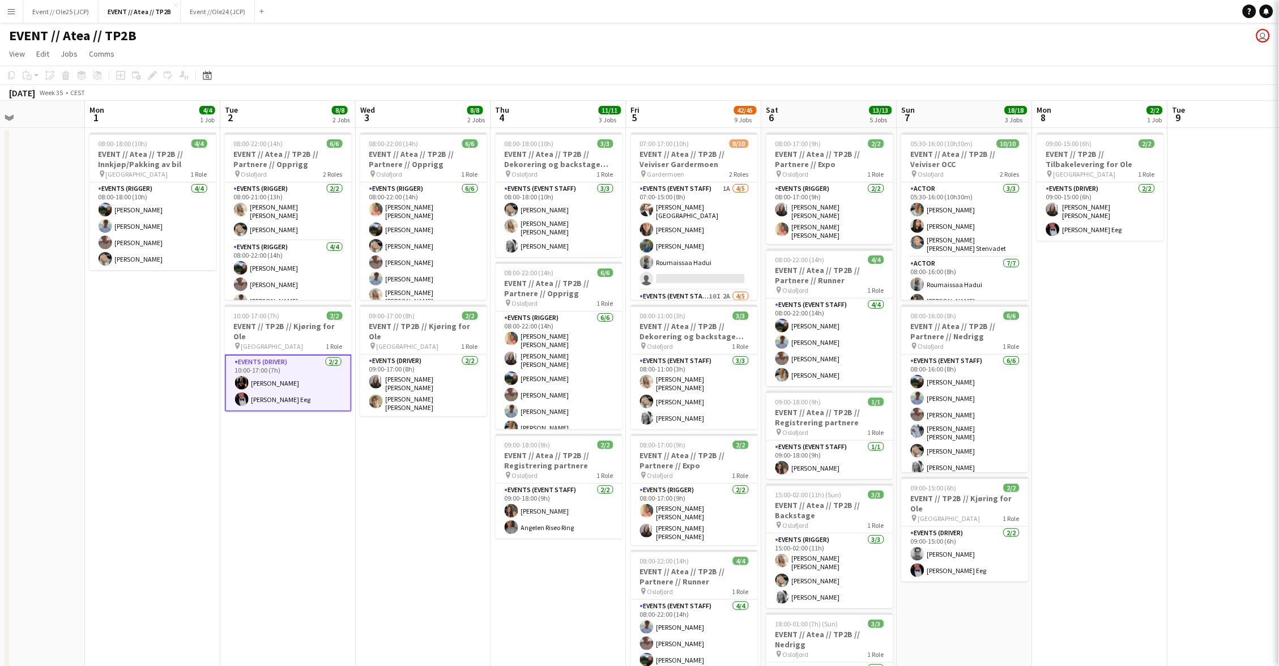
scroll to position [0, 320]
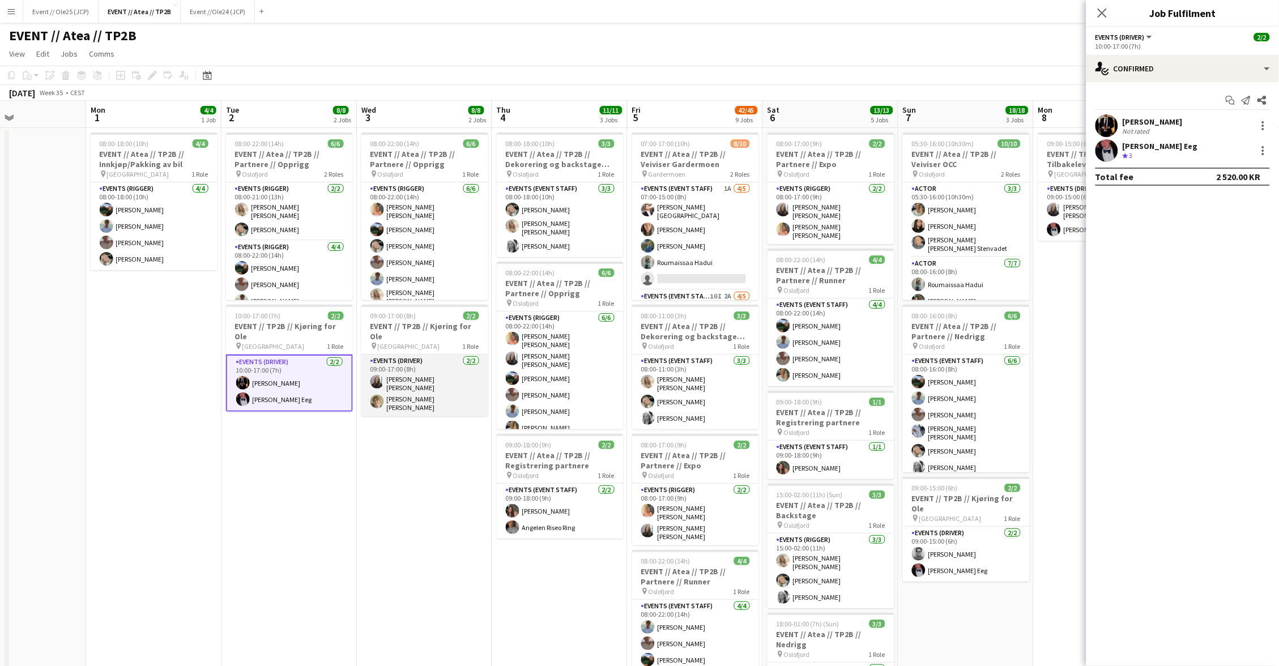
drag, startPoint x: 424, startPoint y: 366, endPoint x: 433, endPoint y: 365, distance: 9.8
click at [424, 366] on app-card-role "Events (Driver) 2/2 09:00-17:00 (8h) Helene Sofie Braaten Bastian Solem" at bounding box center [424, 385] width 127 height 62
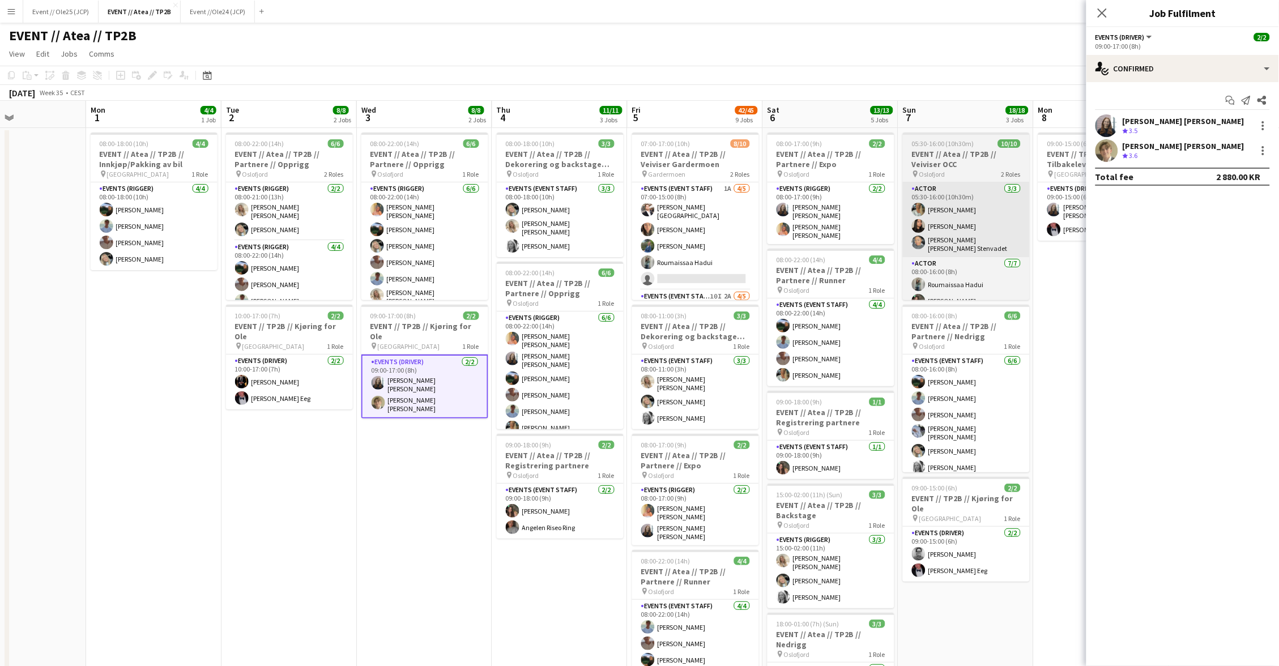
scroll to position [0, 319]
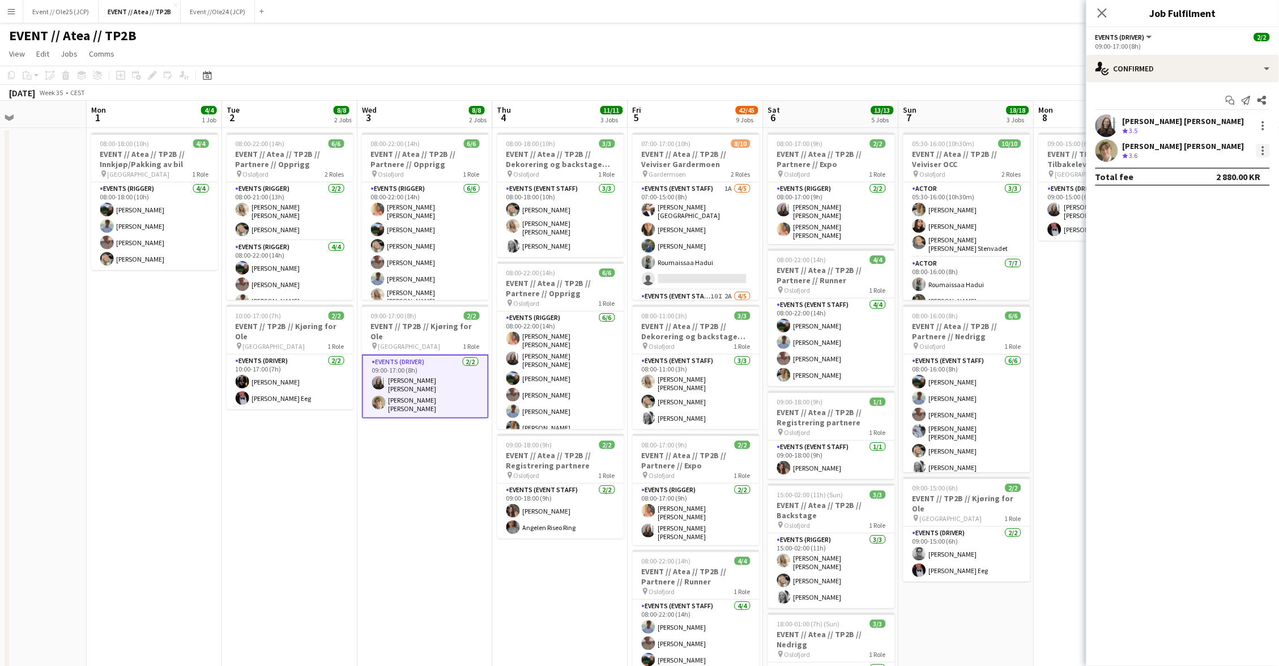
click at [1265, 149] on div at bounding box center [1263, 151] width 14 height 14
click at [1218, 278] on span "Remove" at bounding box center [1208, 280] width 34 height 10
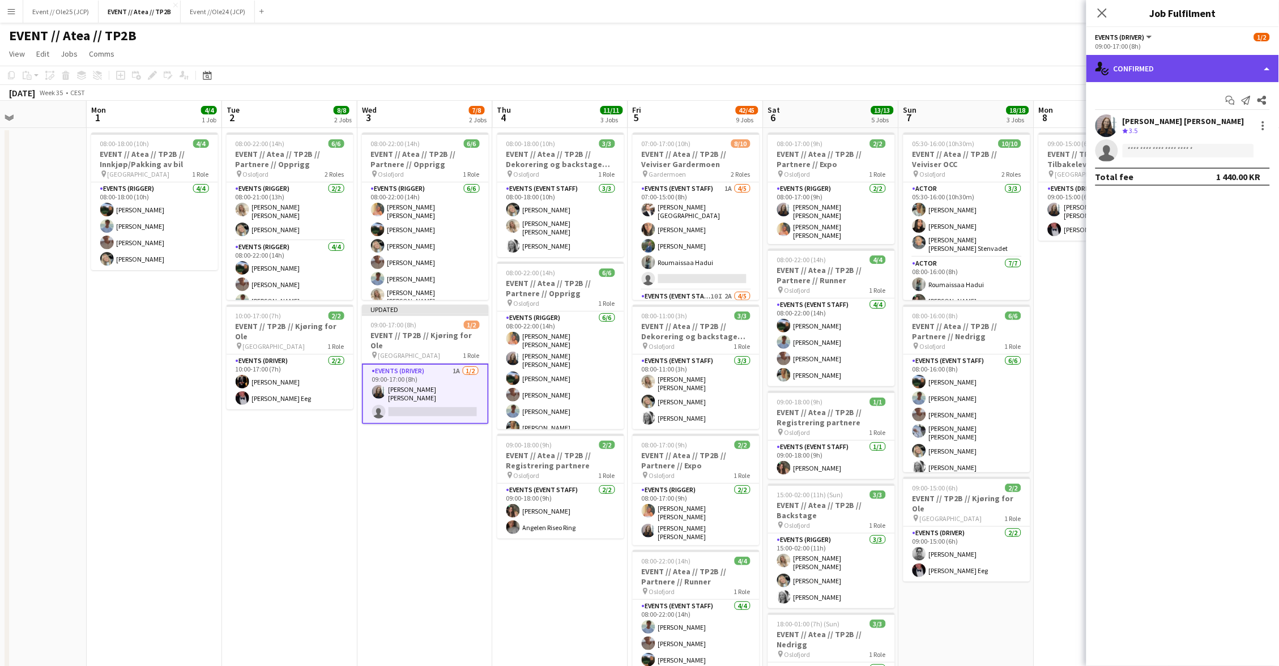
click at [1178, 75] on div "single-neutral-actions-check-2 Confirmed" at bounding box center [1182, 68] width 193 height 27
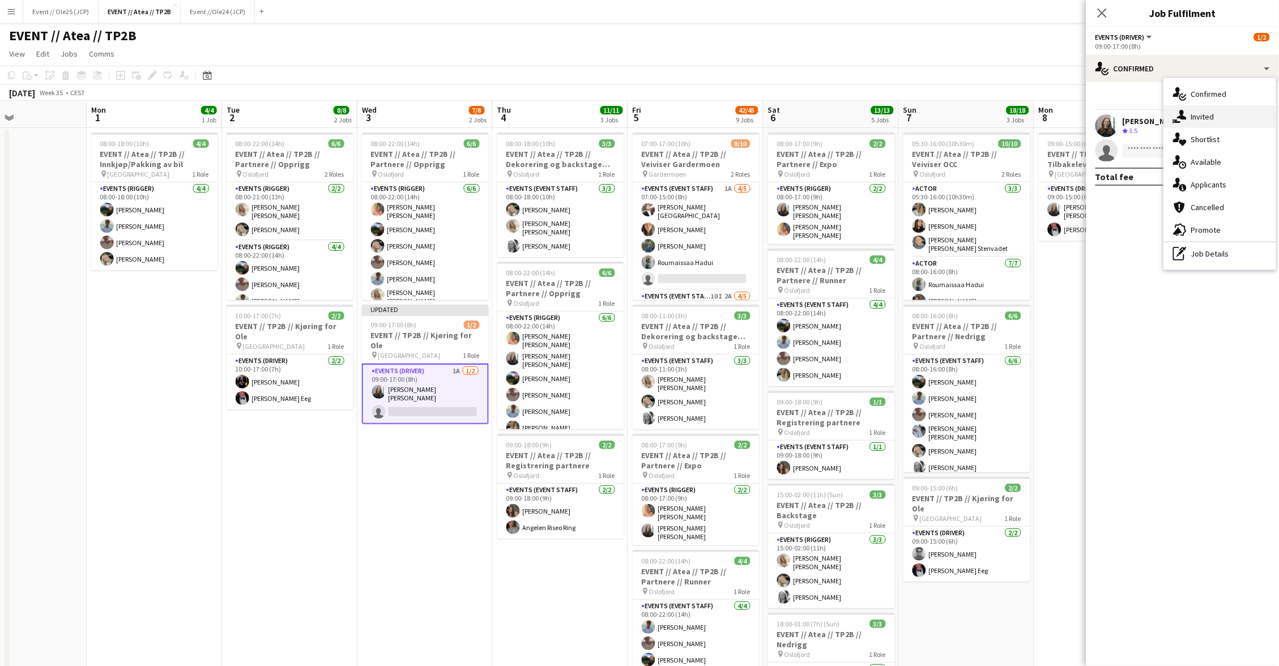
click at [1204, 121] on div "single-neutral-actions-share-1 Invited" at bounding box center [1220, 116] width 112 height 23
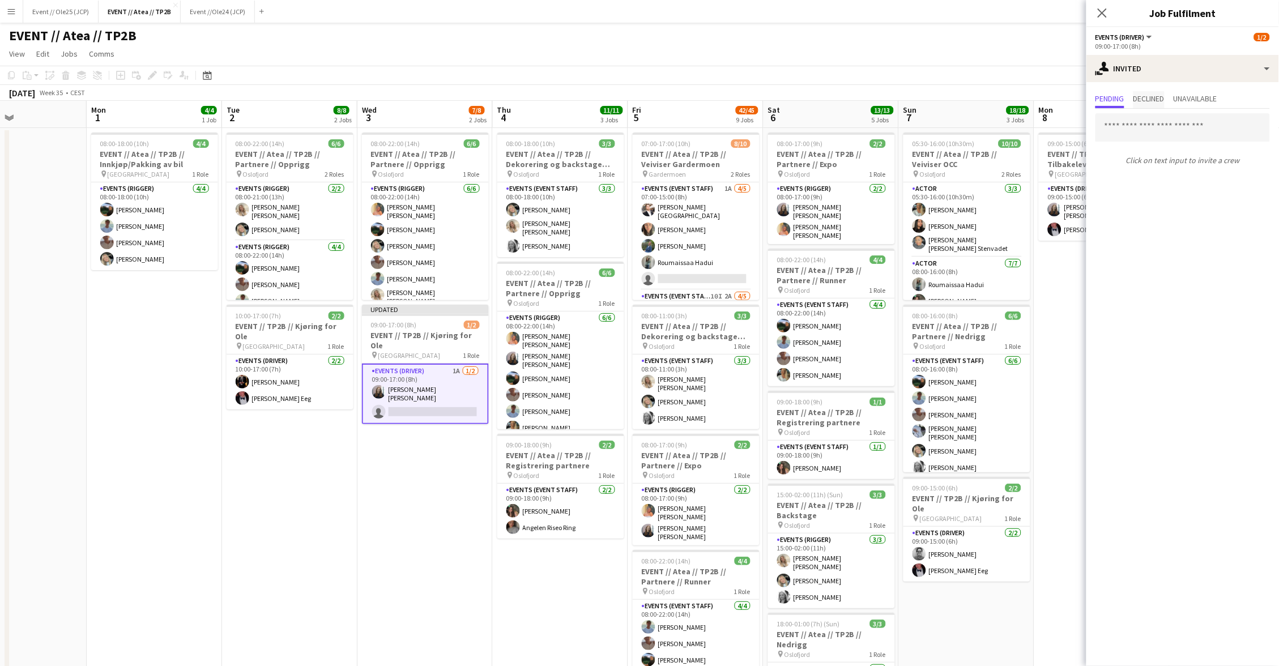
click at [1164, 97] on span "Declined" at bounding box center [1148, 99] width 31 height 8
click at [1116, 95] on span "Pending" at bounding box center [1109, 99] width 29 height 8
click at [1164, 66] on div "single-neutral-actions-share-1 Invited" at bounding box center [1182, 68] width 193 height 27
click at [1206, 181] on div "single-neutral-actions-information Applicants" at bounding box center [1220, 184] width 112 height 23
click at [1255, 145] on div at bounding box center [1262, 150] width 16 height 14
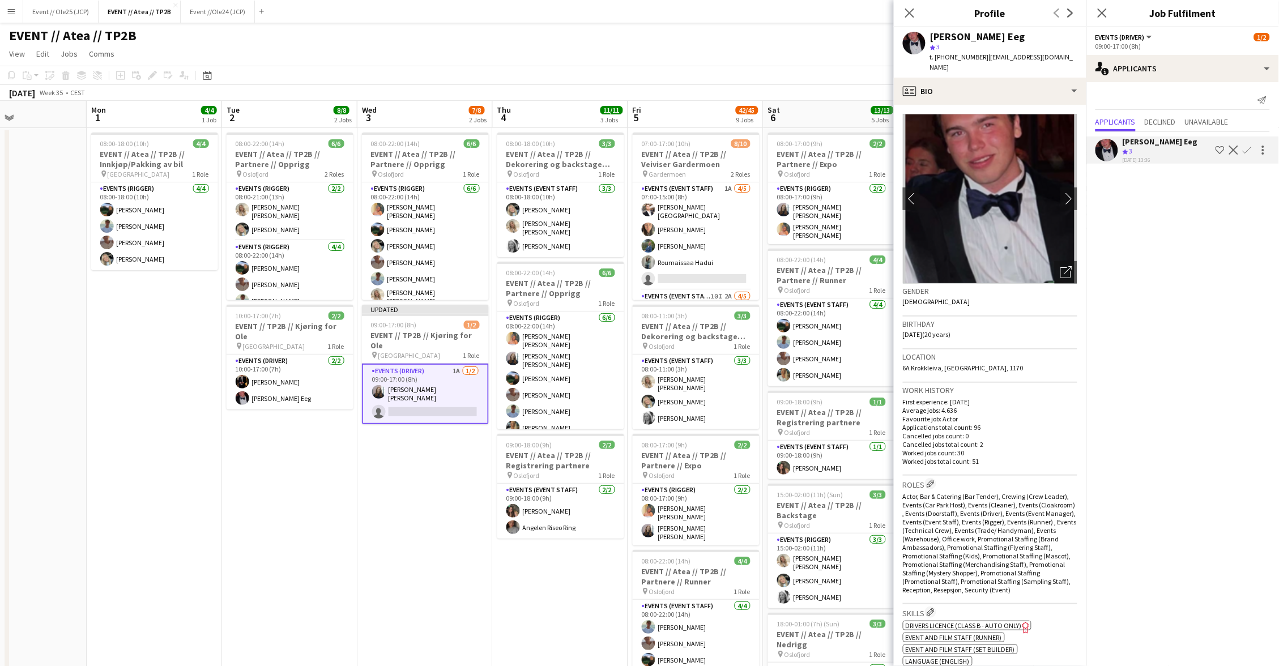
click at [1251, 146] on app-icon "Confirm" at bounding box center [1246, 150] width 9 height 9
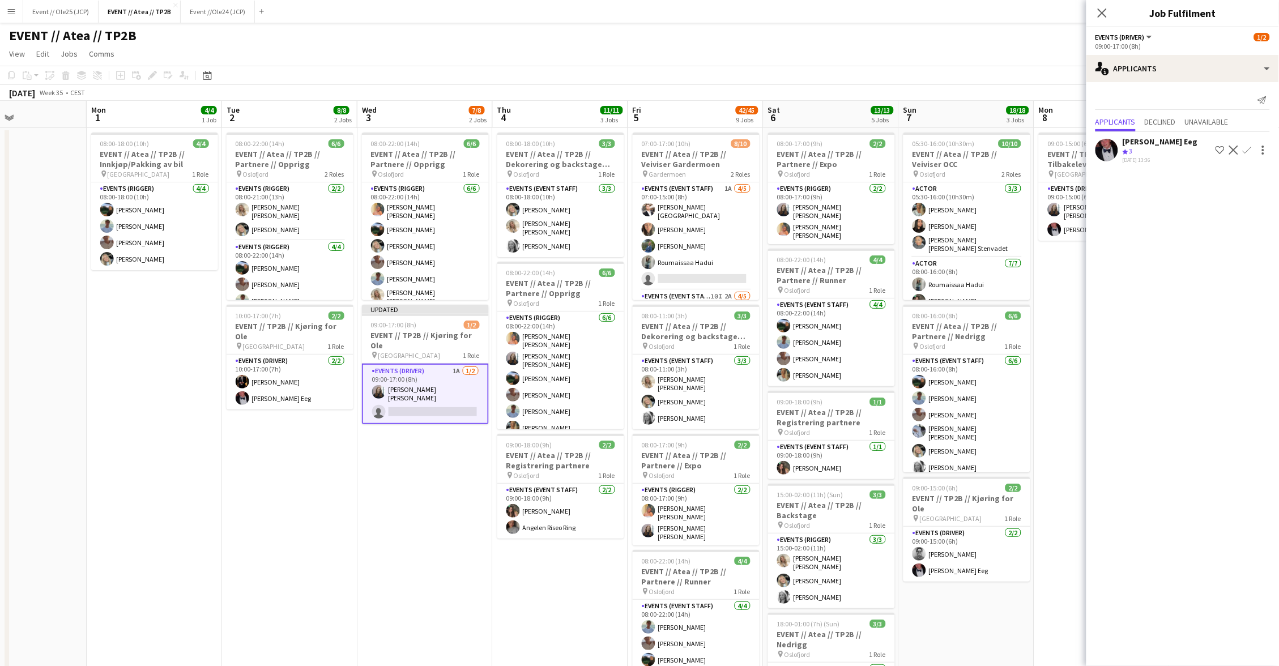
click at [1248, 146] on app-icon "Confirm" at bounding box center [1246, 150] width 9 height 9
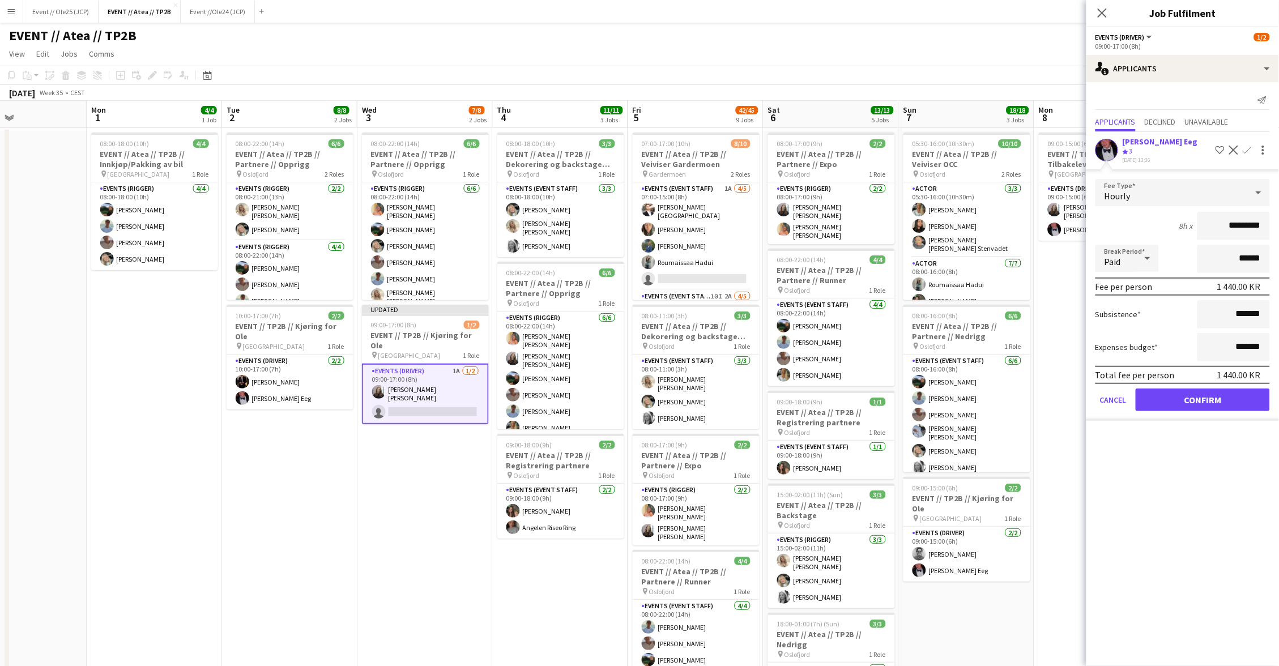
click at [1205, 400] on button "Confirm" at bounding box center [1202, 399] width 134 height 23
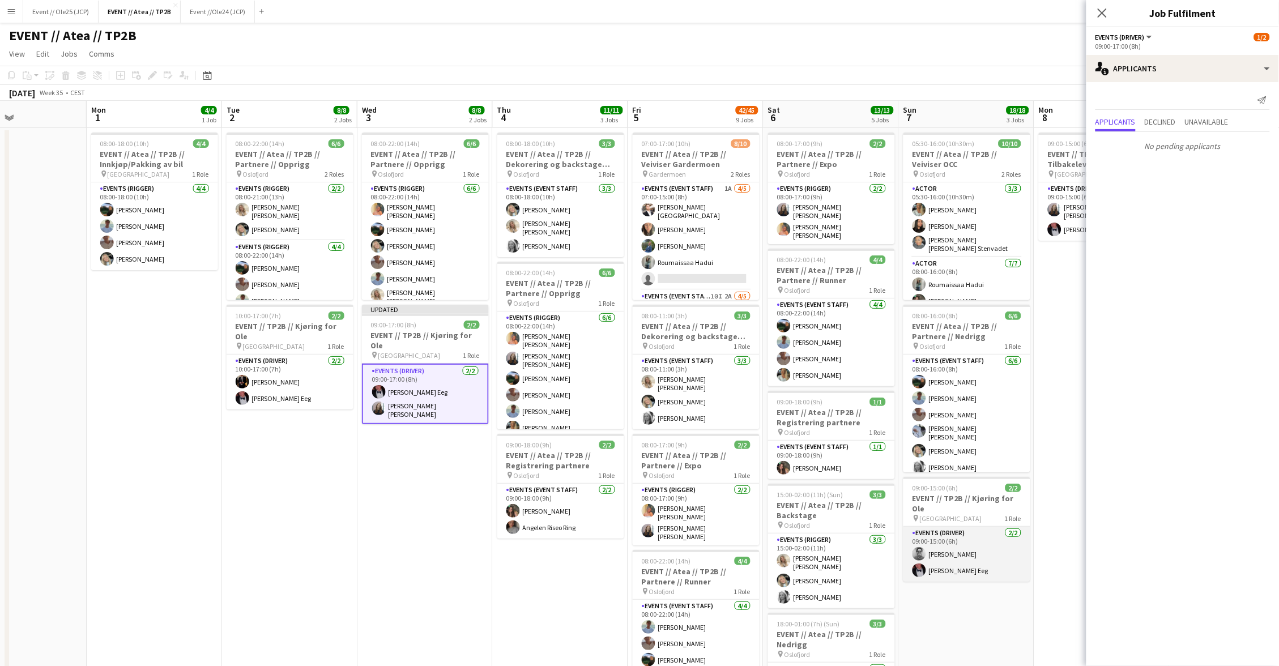
click at [949, 556] on app-card-role "Events (Driver) 2/2 09:00-15:00 (6h) Christian Jensen Birk Eeg" at bounding box center [966, 554] width 127 height 55
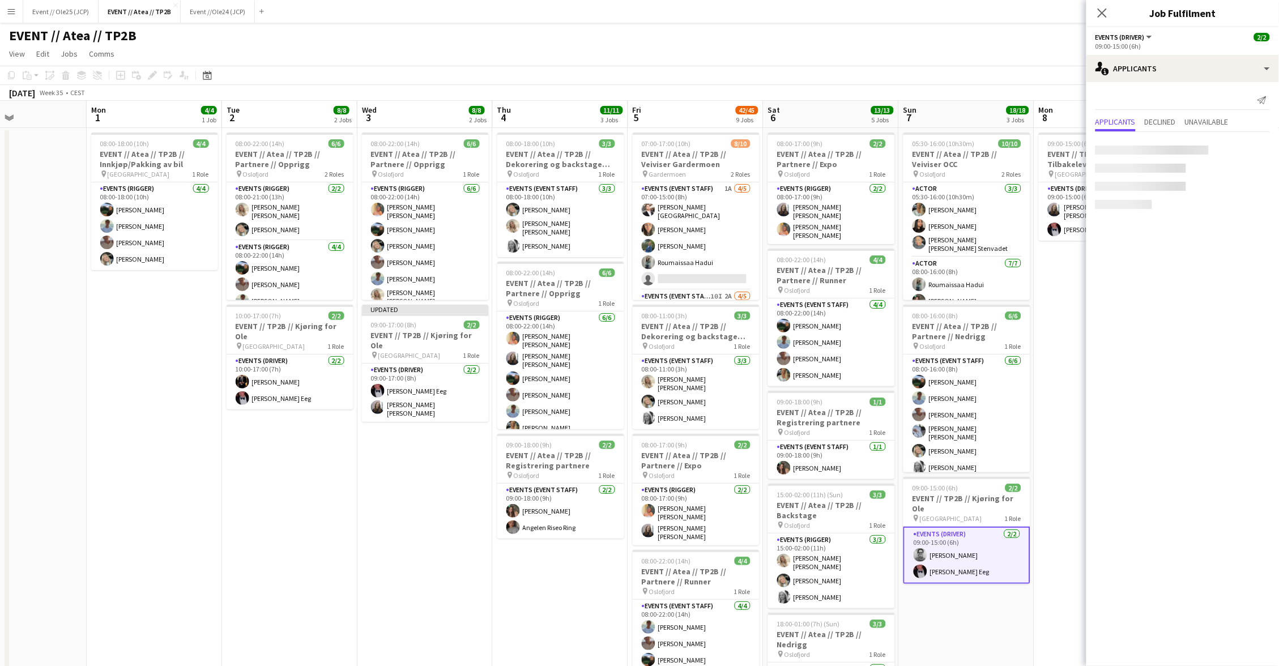
scroll to position [0, 319]
drag, startPoint x: 1160, startPoint y: 84, endPoint x: 1155, endPoint y: 82, distance: 5.8
click at [1160, 84] on div "Send notification Applicants Declined Unavailable Yosef Adam Crew rating 3 19-0…" at bounding box center [1182, 128] width 193 height 93
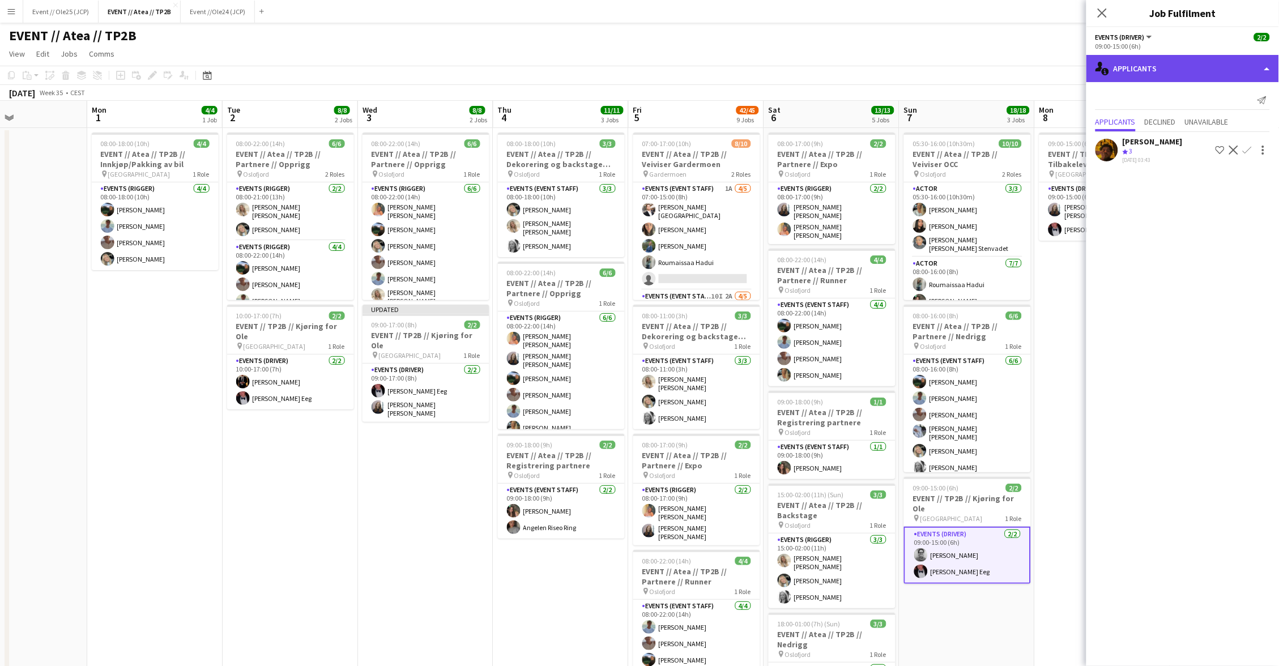
click at [1151, 75] on div "single-neutral-actions-information Applicants" at bounding box center [1182, 68] width 193 height 27
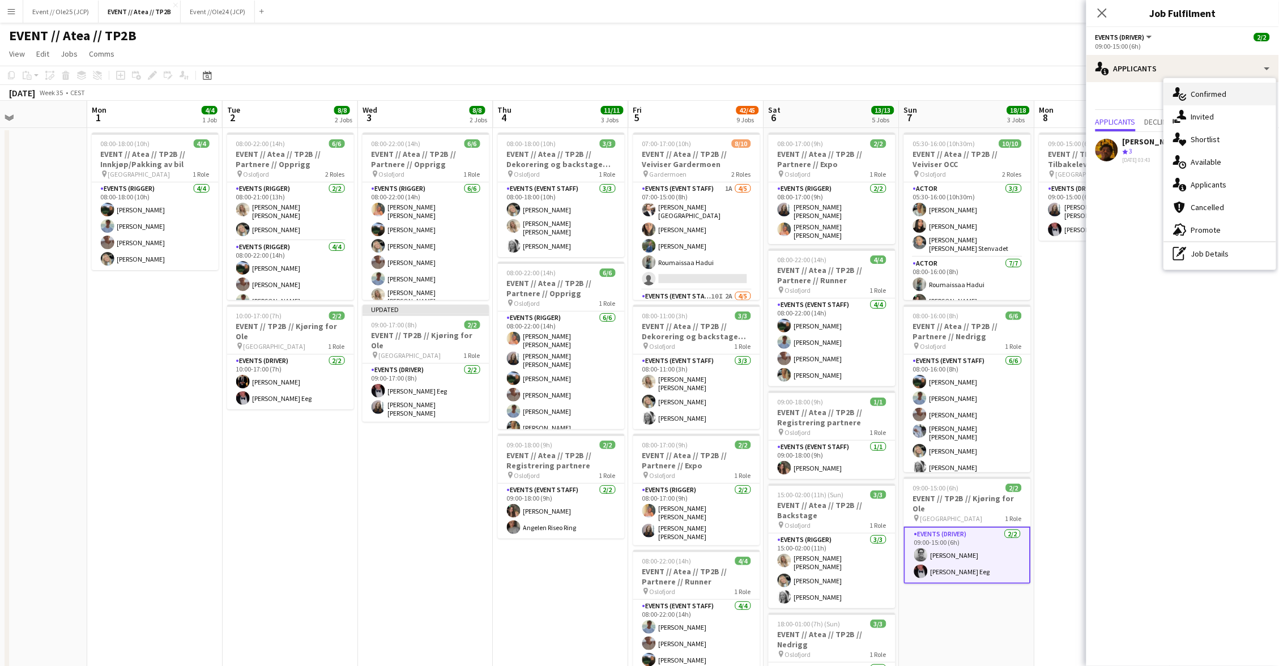
click at [1196, 95] on div "single-neutral-actions-check-2 Confirmed" at bounding box center [1220, 94] width 112 height 23
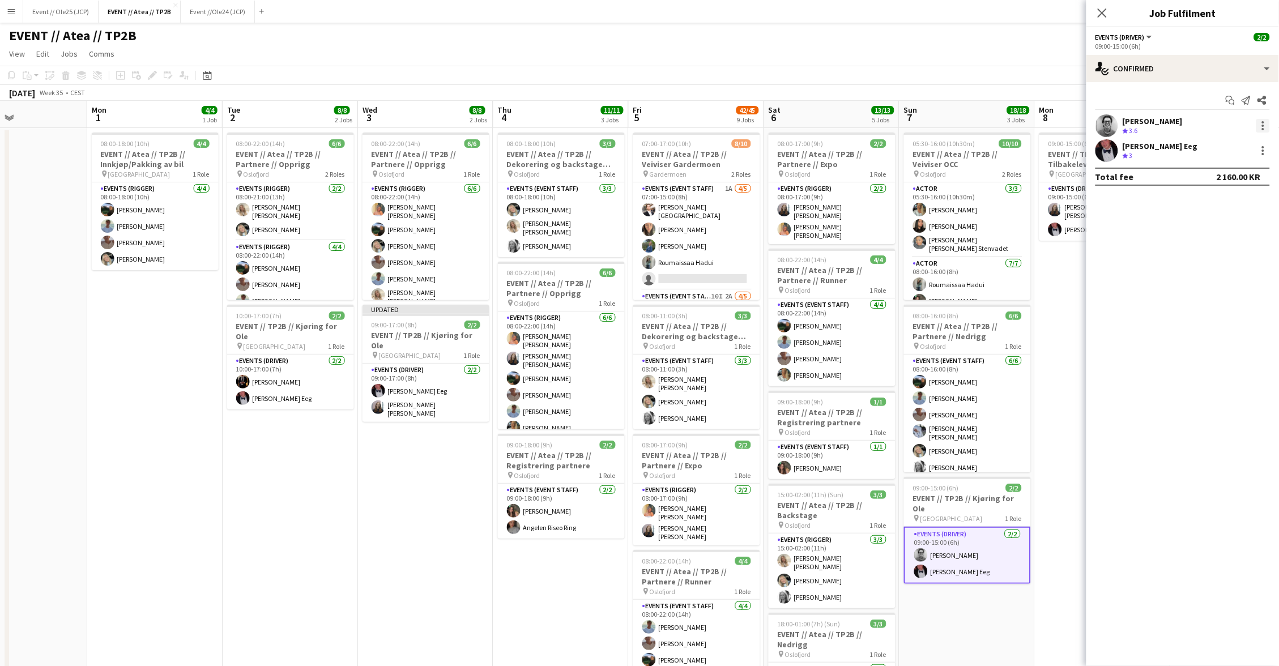
click at [1259, 122] on div at bounding box center [1263, 126] width 14 height 14
click at [1203, 251] on span "Remove" at bounding box center [1208, 255] width 34 height 10
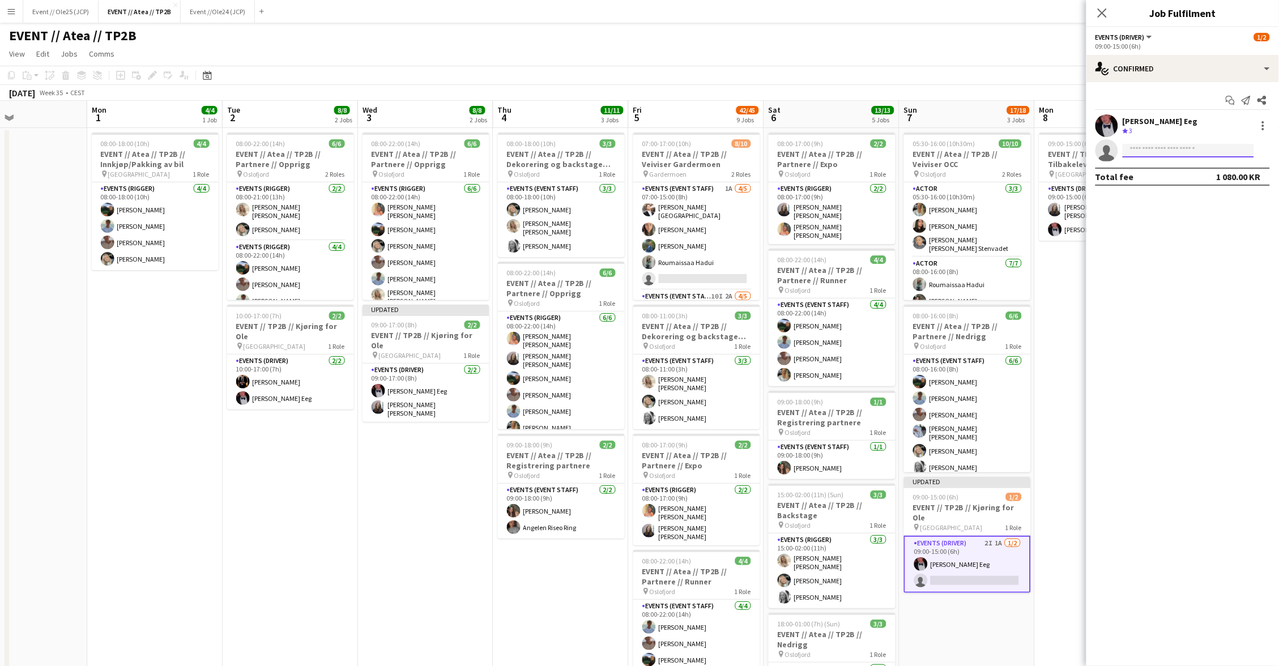
click at [1160, 151] on input at bounding box center [1187, 151] width 131 height 14
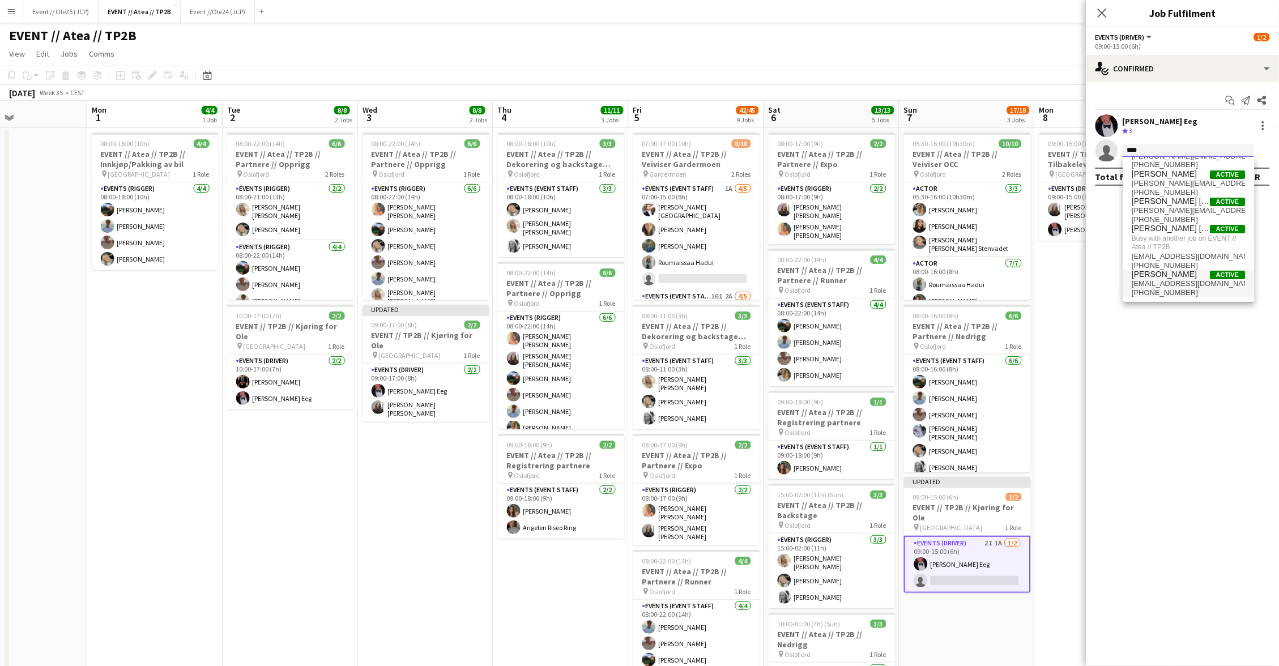
type input "****"
click at [1187, 275] on span "[PERSON_NAME]" at bounding box center [1164, 276] width 65 height 10
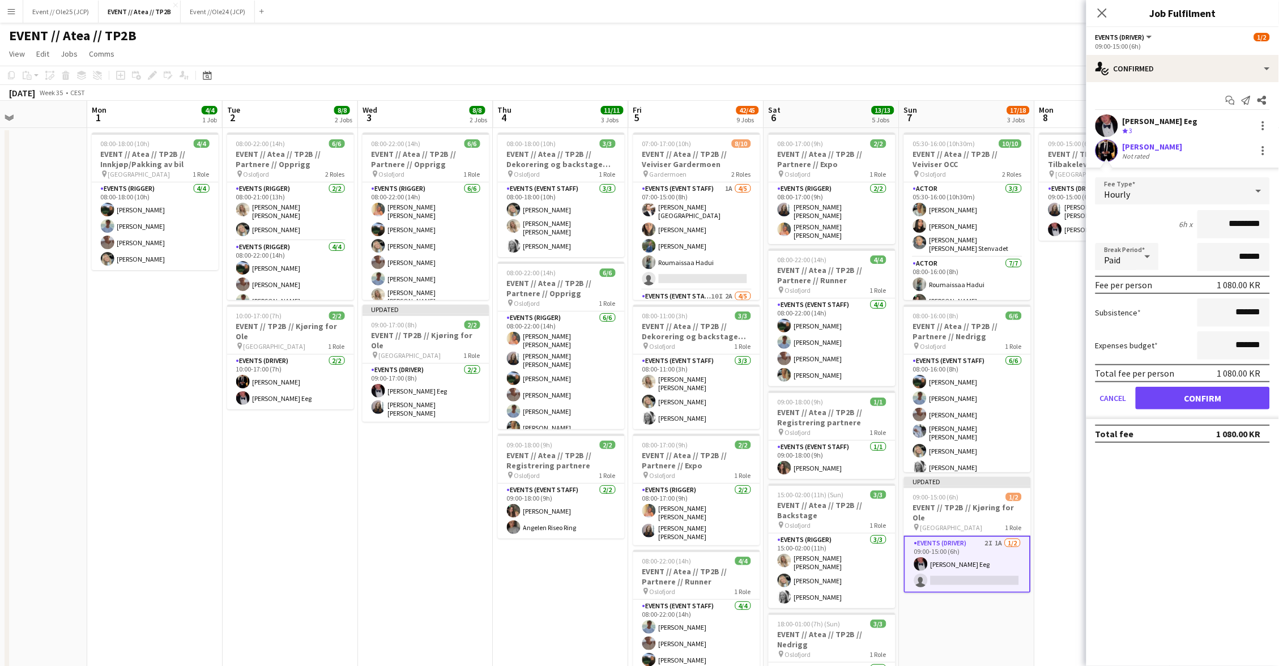
click at [1195, 392] on button "Confirm" at bounding box center [1202, 398] width 134 height 23
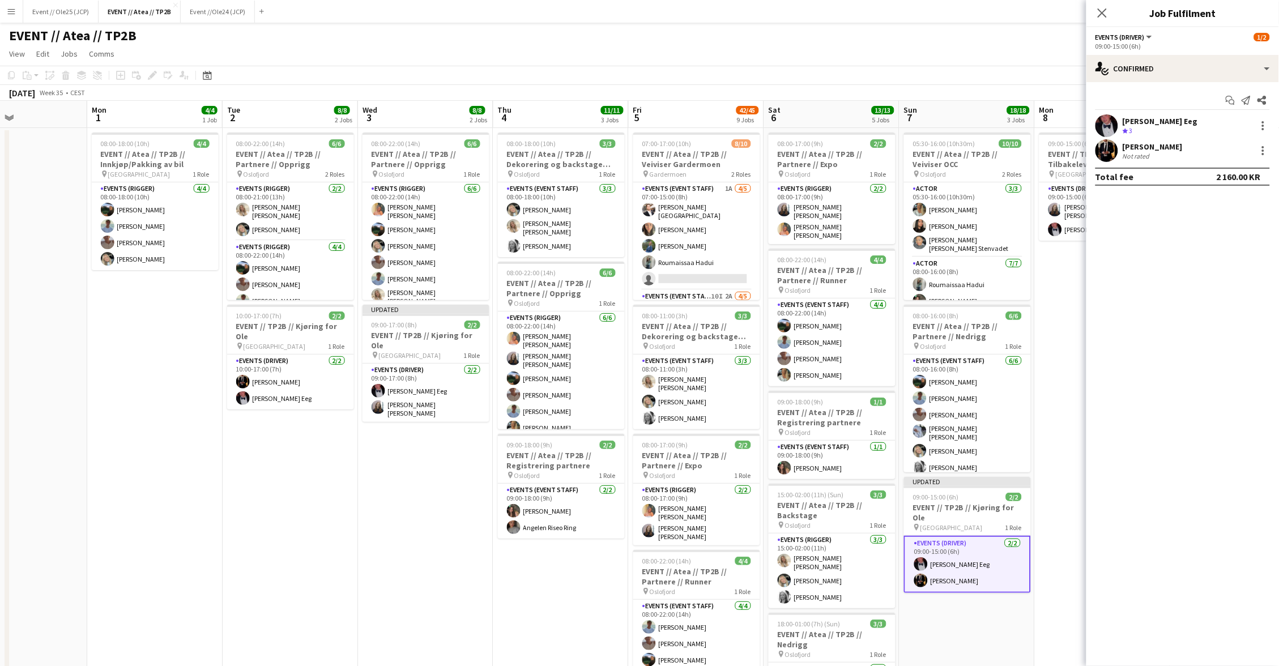
scroll to position [0, 318]
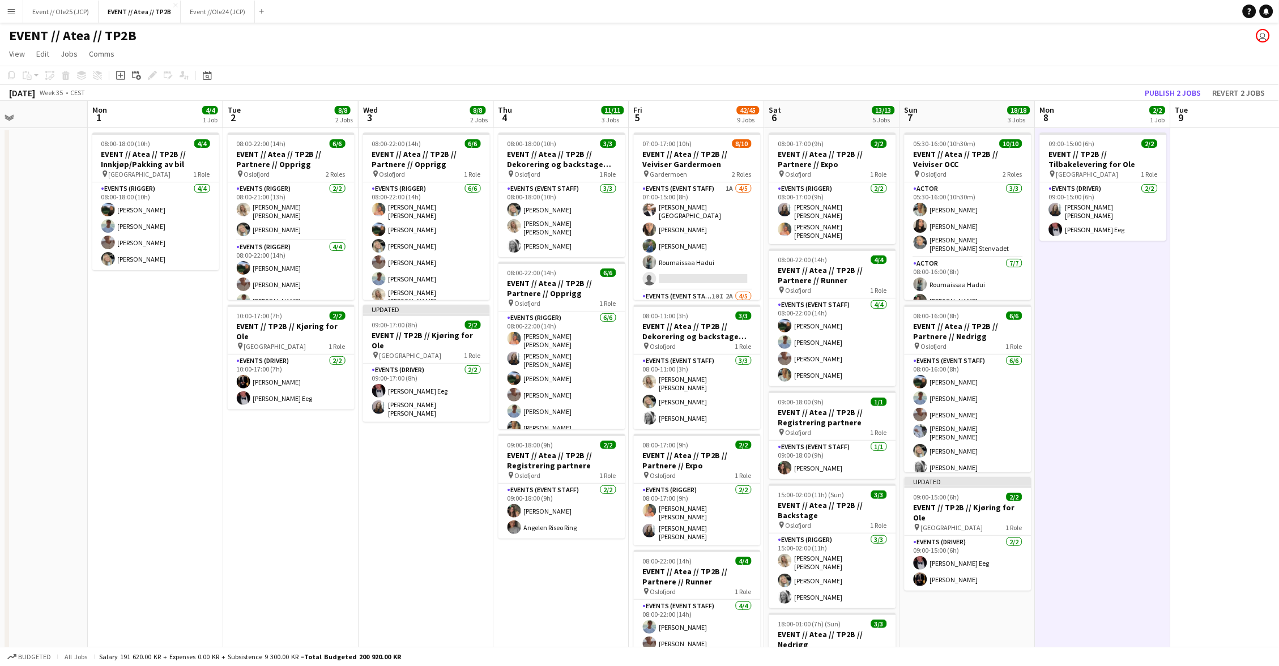
click at [1193, 84] on app-toolbar "Copy Paste Paste Command V Paste with crew Command Shift V Paste linked Job Del…" at bounding box center [639, 75] width 1279 height 19
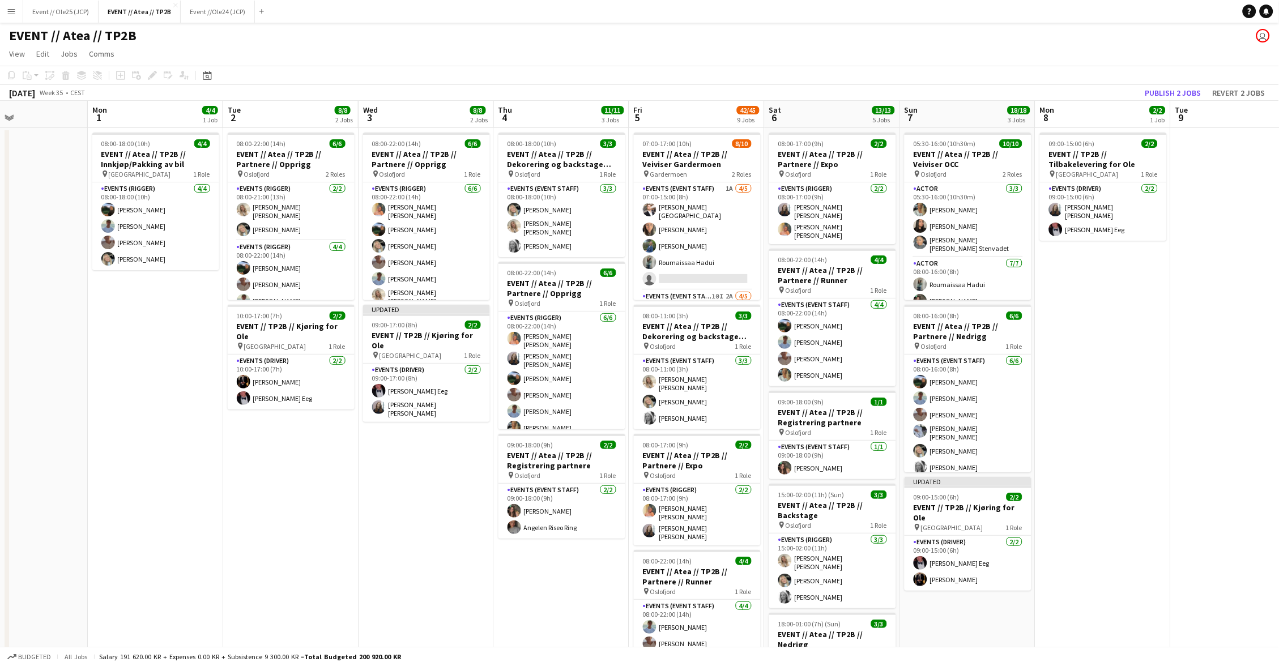
click at [1191, 90] on button "Publish 2 jobs" at bounding box center [1172, 92] width 65 height 15
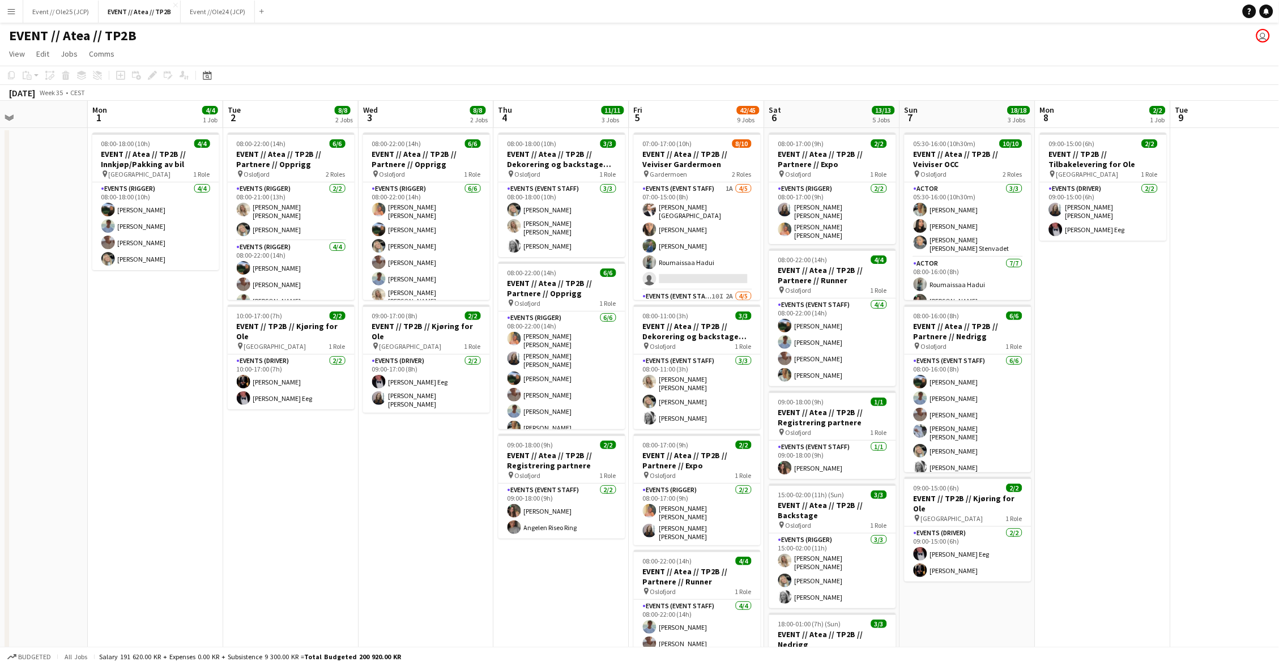
scroll to position [0, 0]
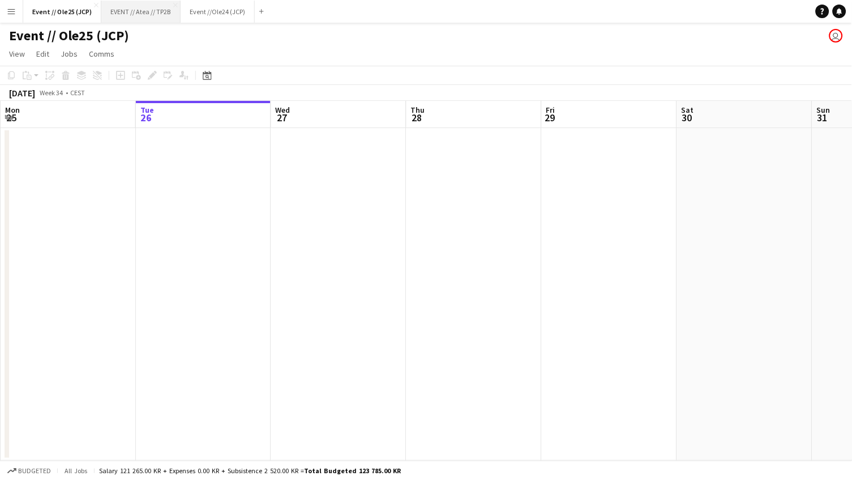
click at [135, 16] on button "EVENT // Atea // TP2B Close" at bounding box center [140, 12] width 79 height 22
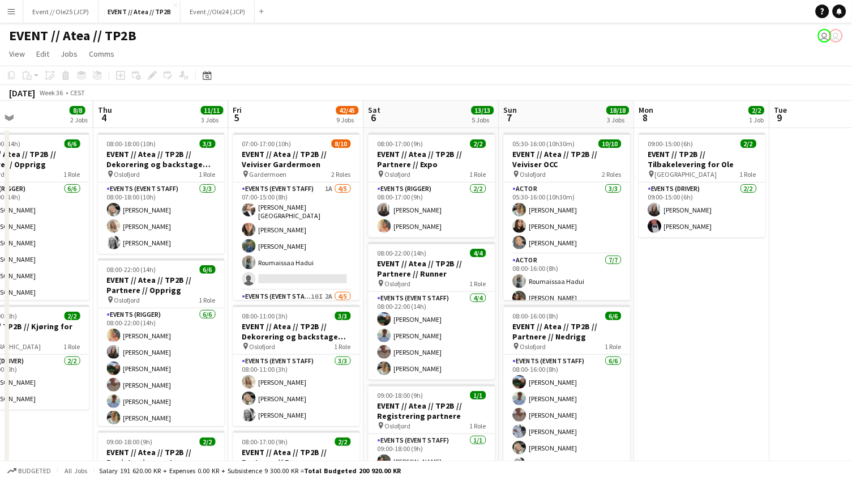
click at [746, 23] on div "EVENT // Atea // TP2B user user" at bounding box center [426, 34] width 852 height 22
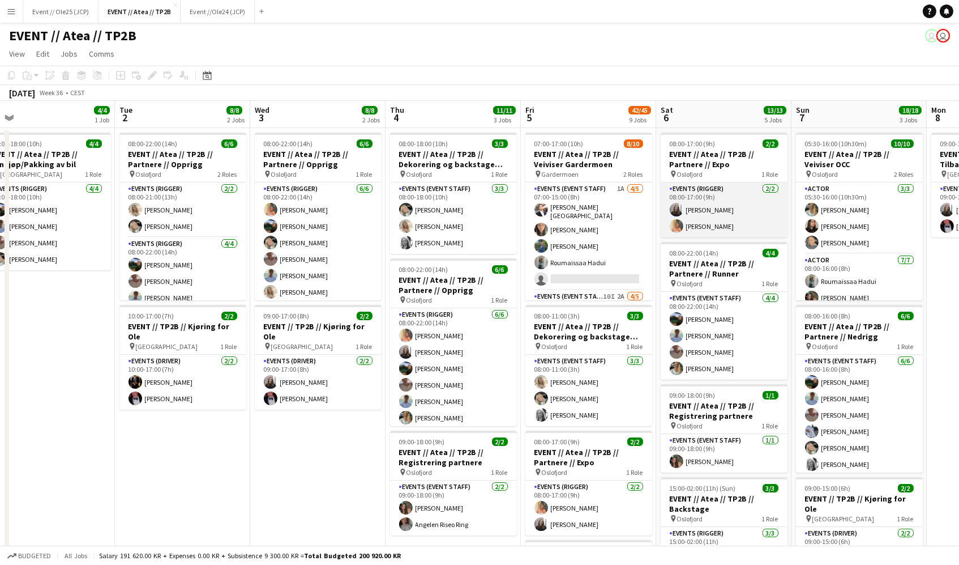
scroll to position [0, 282]
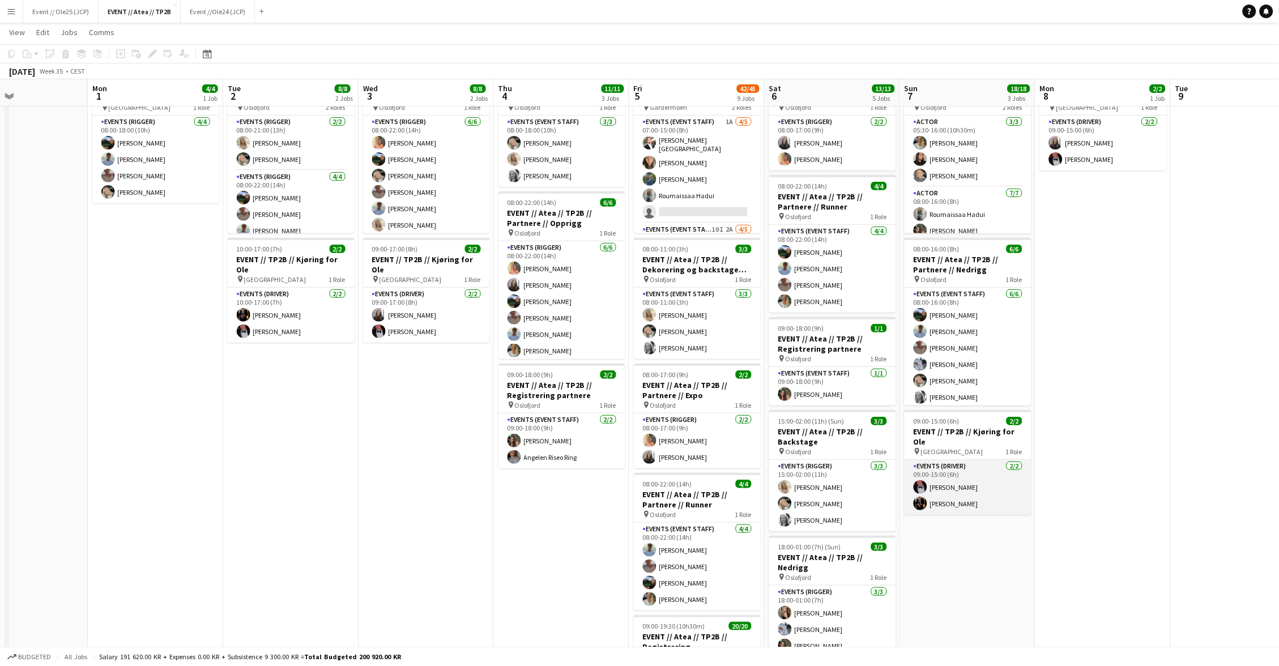
scroll to position [0, 318]
drag, startPoint x: 952, startPoint y: 476, endPoint x: 975, endPoint y: 428, distance: 53.2
click at [952, 475] on app-card-role "Events (Driver) 2/2 09:00-15:00 (6h) Birk Eeg Erik Kjensli Moe" at bounding box center [968, 487] width 127 height 55
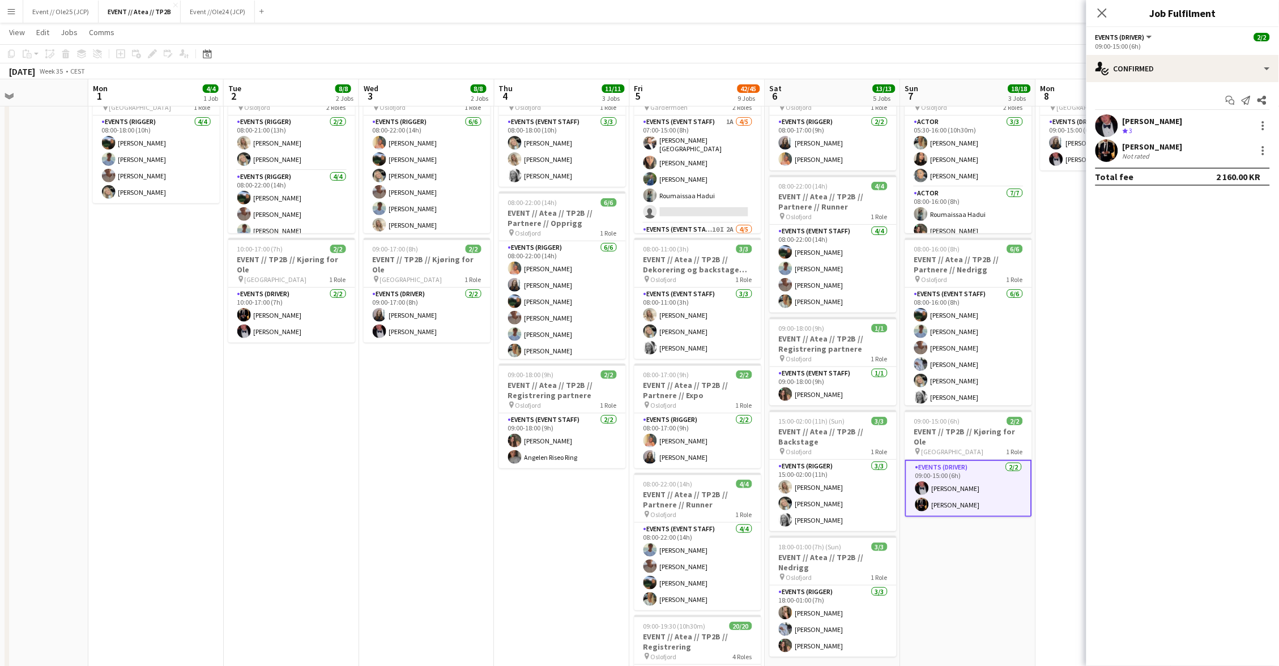
click at [1101, 127] on app-user-avatar at bounding box center [1106, 125] width 23 height 23
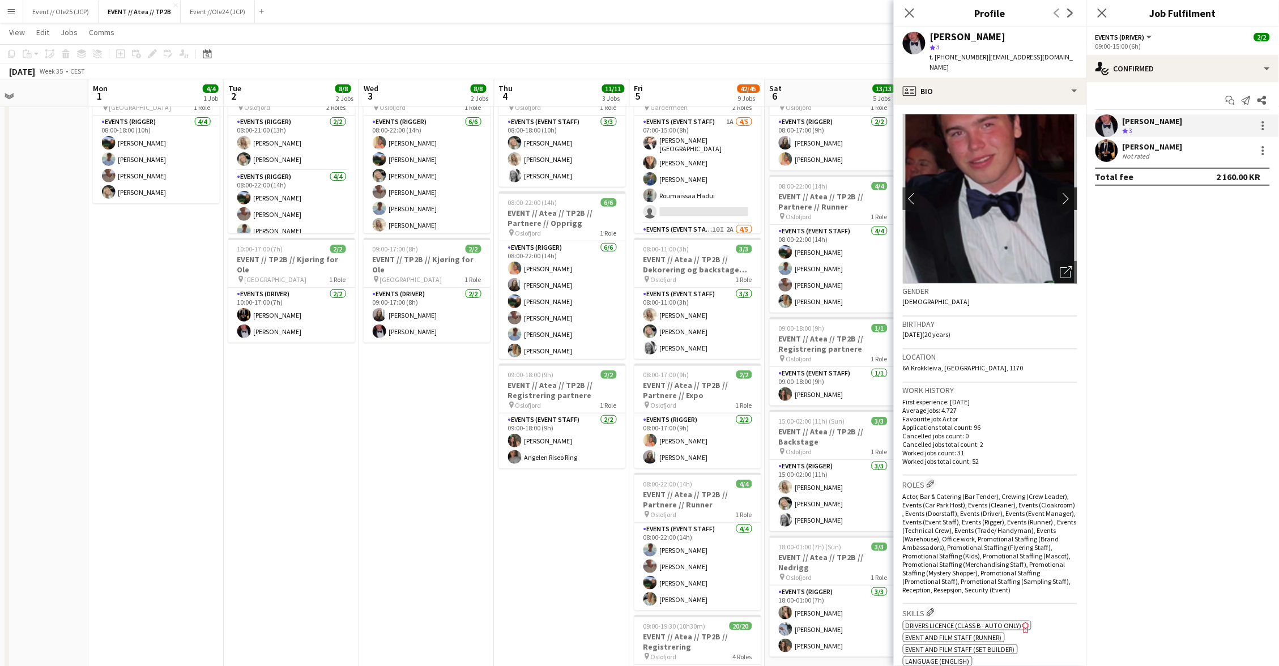
click at [1071, 193] on app-icon "chevron-right" at bounding box center [1069, 199] width 18 height 12
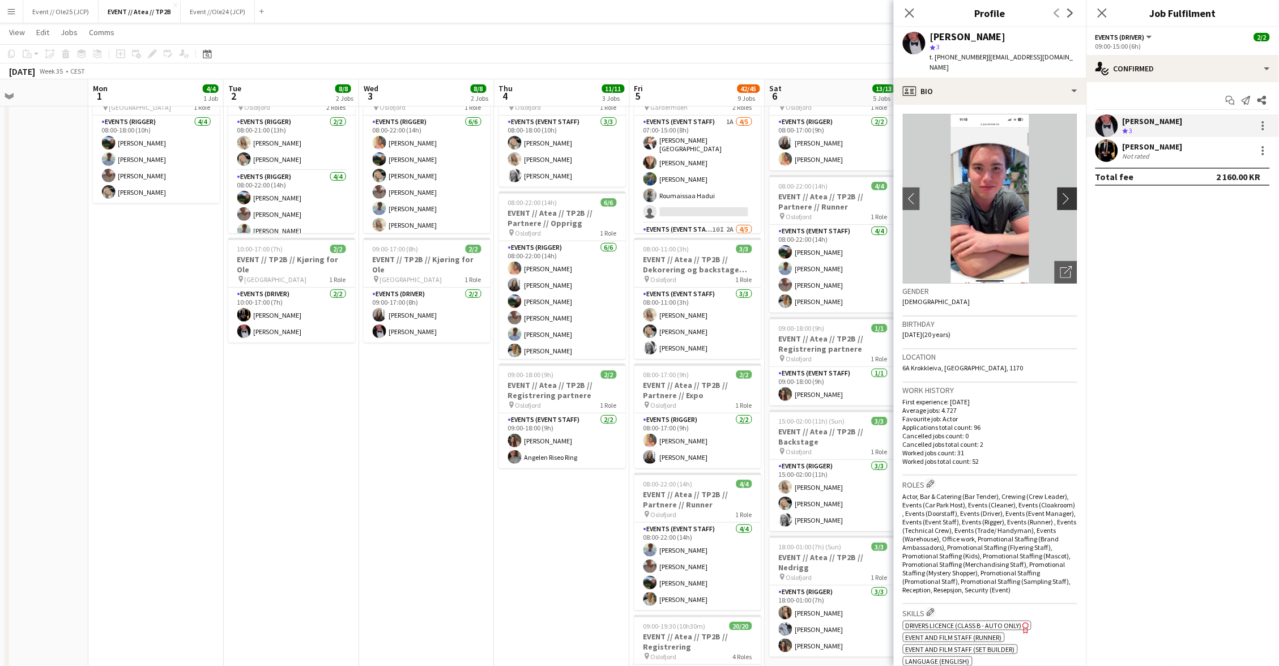
click at [1074, 193] on app-icon "chevron-right" at bounding box center [1069, 199] width 18 height 12
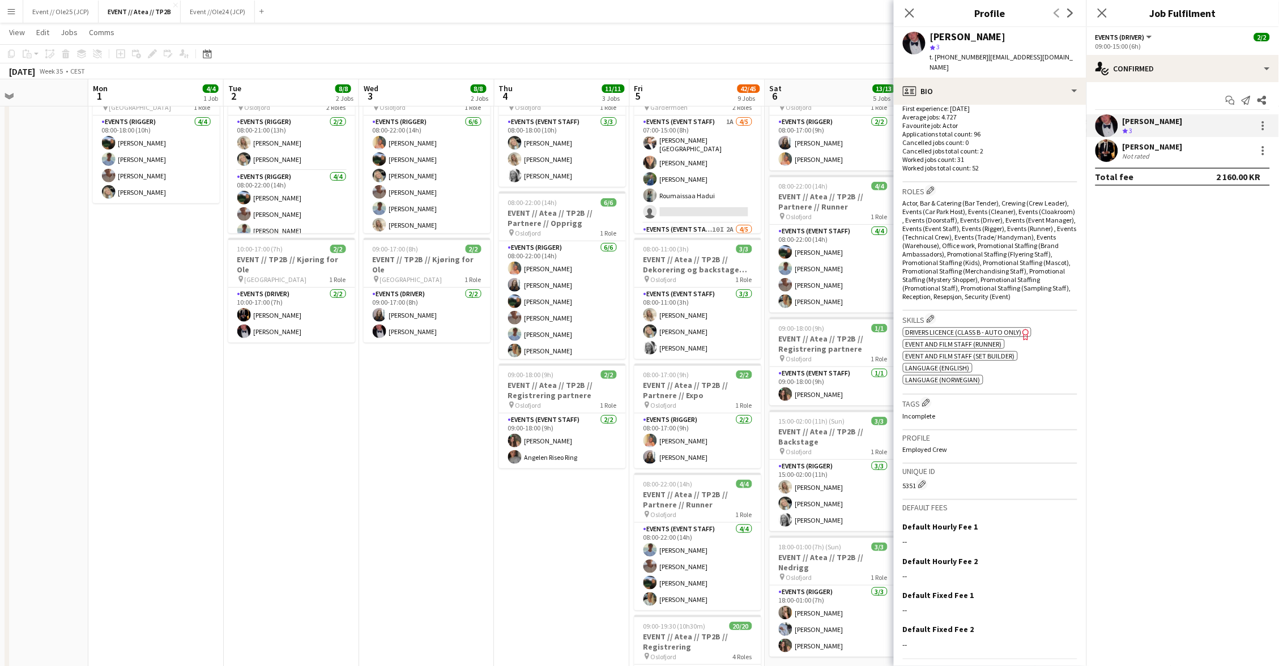
scroll to position [293, 0]
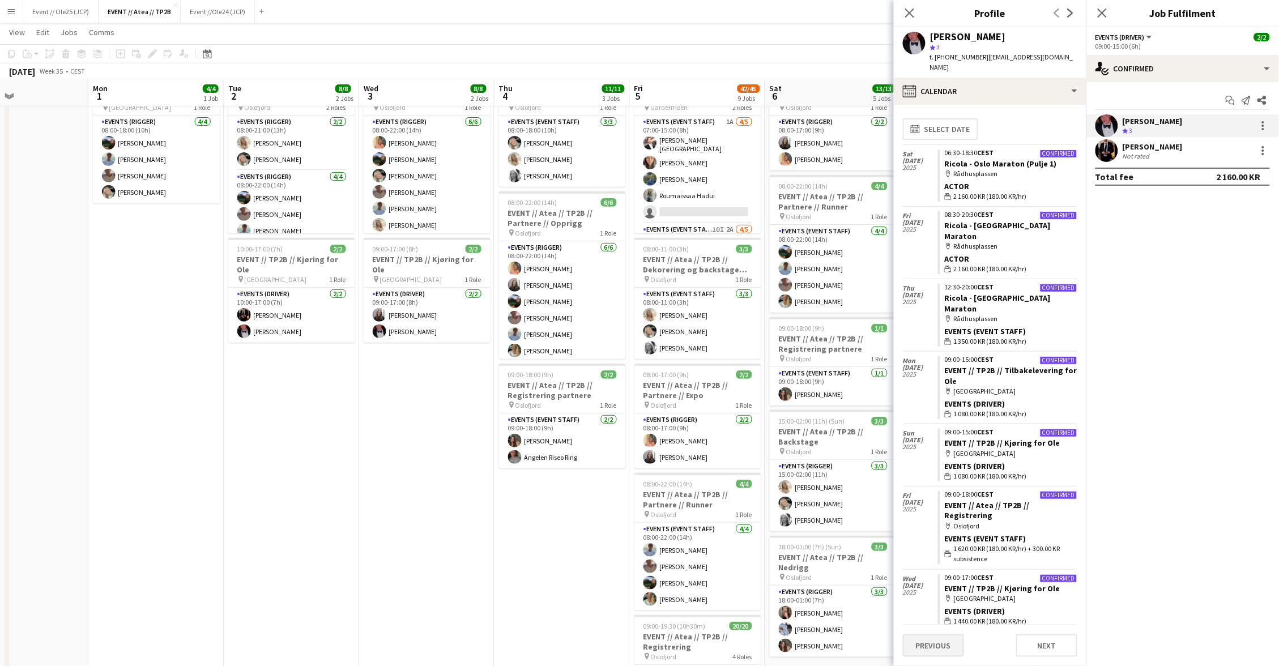
click at [942, 651] on button "Previous" at bounding box center [933, 645] width 61 height 23
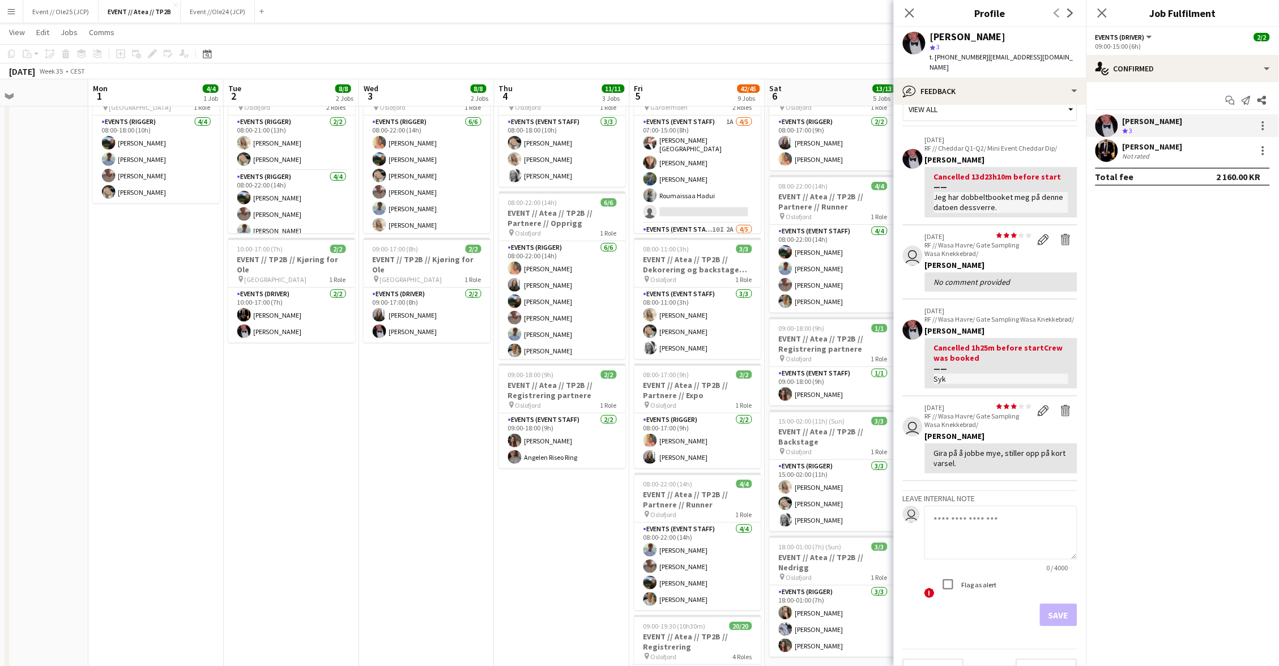
click at [939, 649] on div "Previous Next" at bounding box center [990, 665] width 174 height 32
click at [939, 659] on button "Previous" at bounding box center [933, 670] width 61 height 23
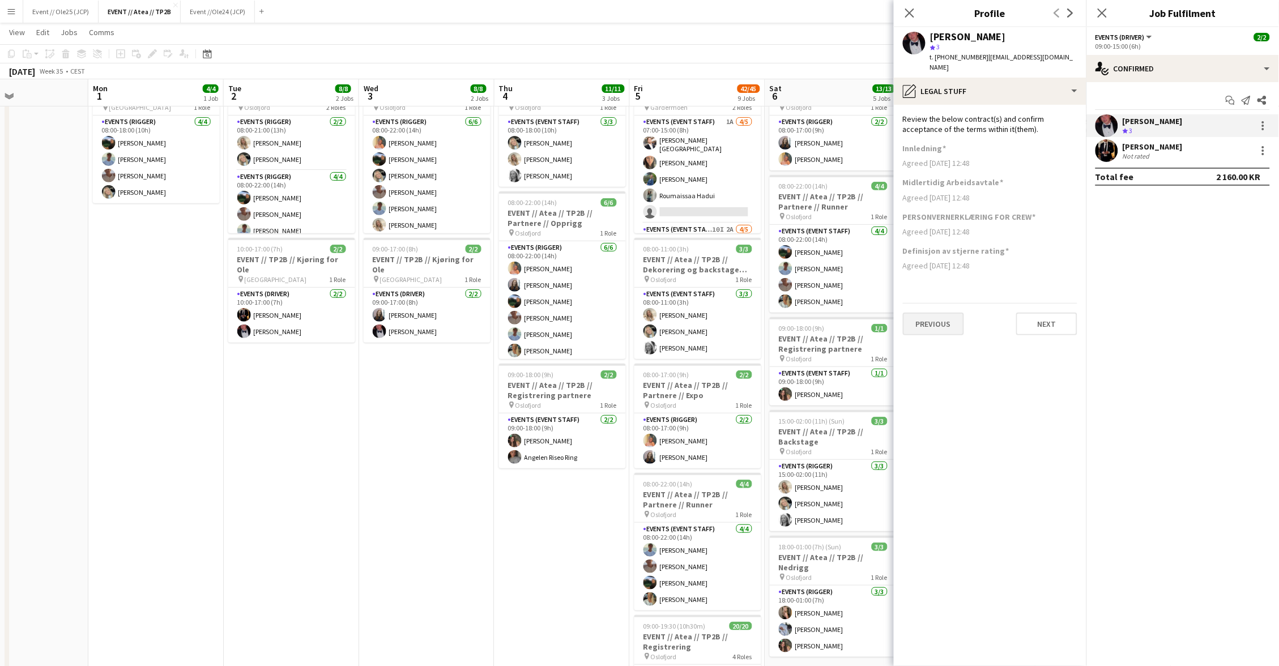
click at [935, 314] on button "Previous" at bounding box center [933, 324] width 61 height 23
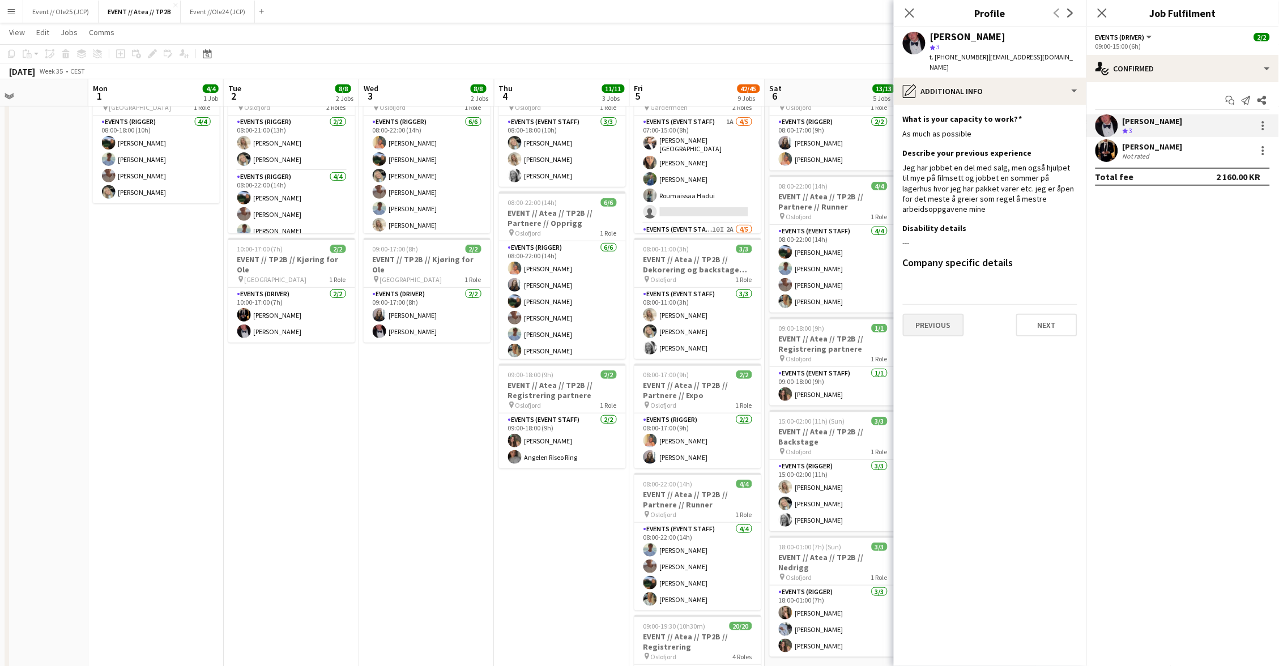
click at [950, 314] on button "Previous" at bounding box center [933, 325] width 61 height 23
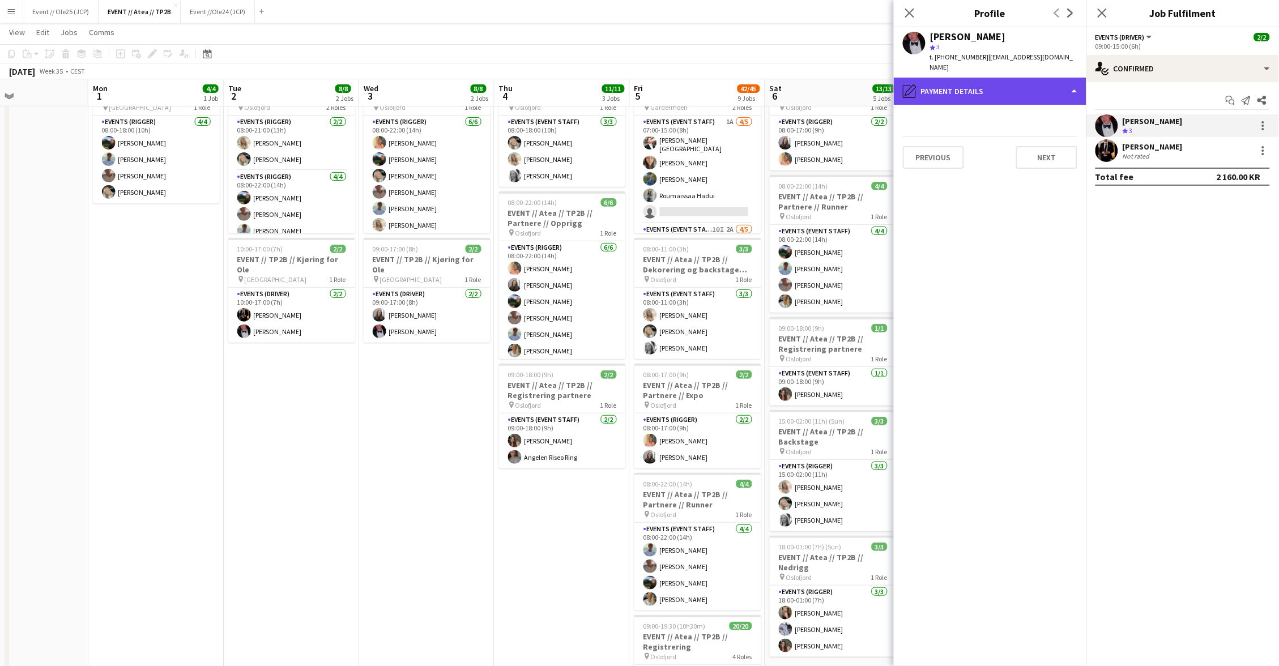
click at [978, 80] on div "pencil4 Payment details" at bounding box center [989, 91] width 193 height 27
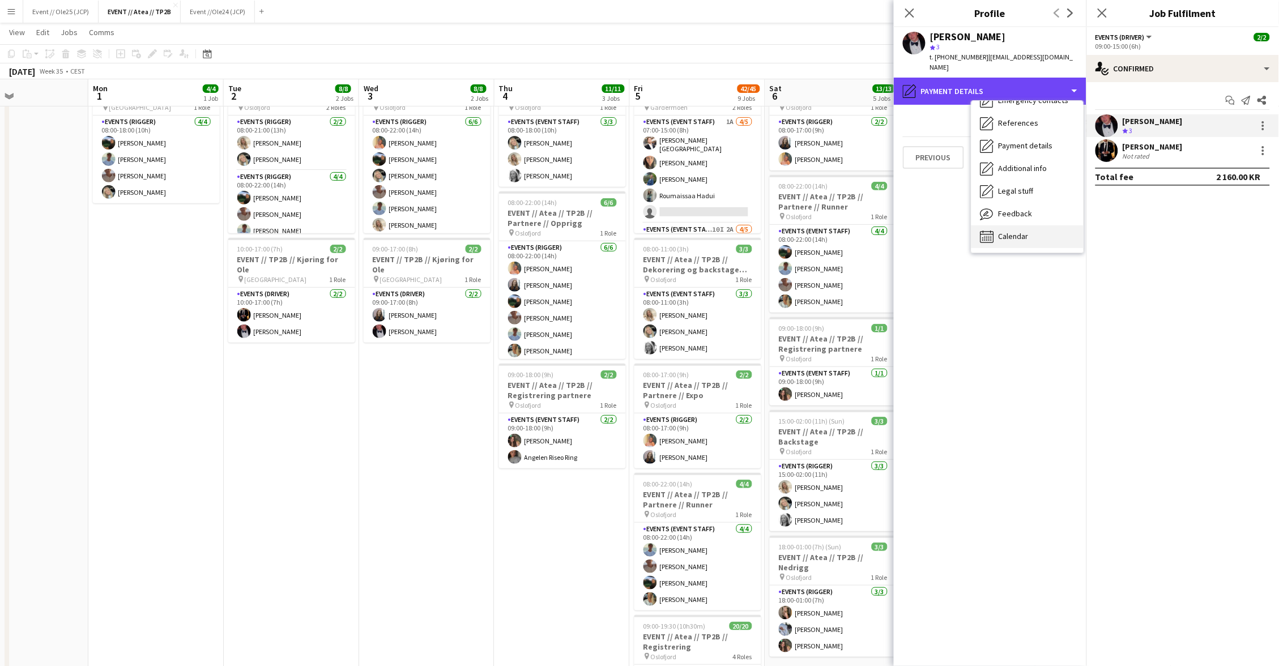
scroll to position [106, 0]
click at [1009, 235] on div "Calendar Calendar" at bounding box center [1027, 237] width 112 height 23
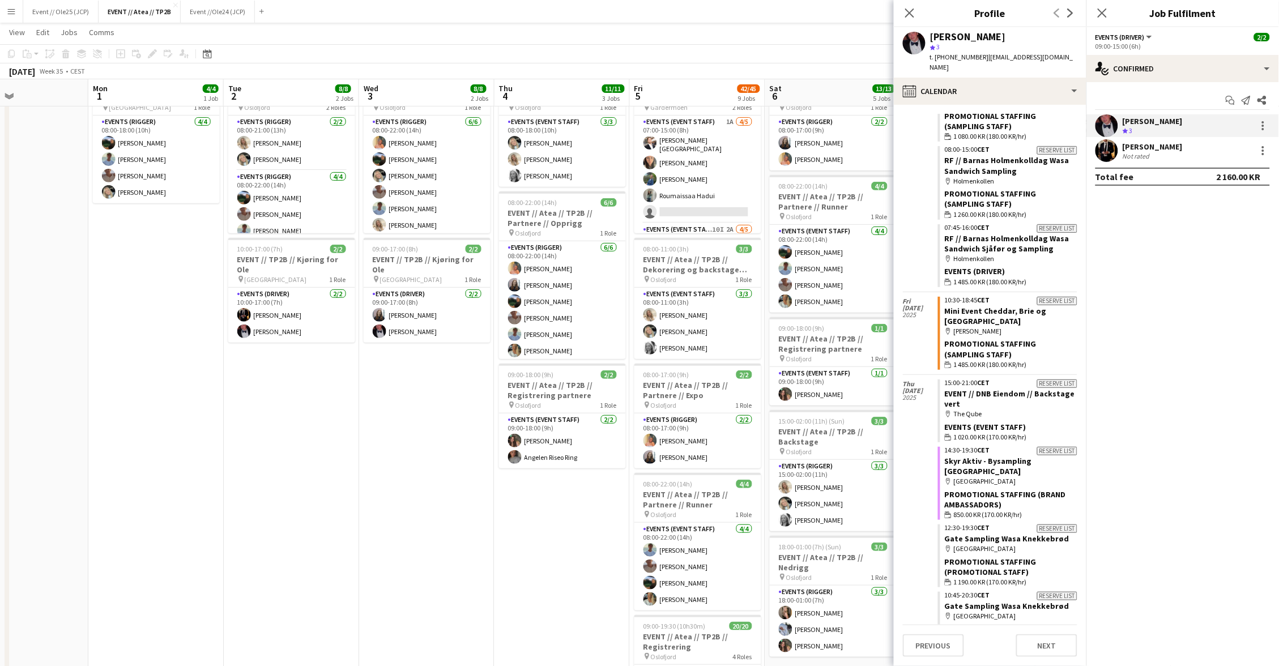
scroll to position [4086, 0]
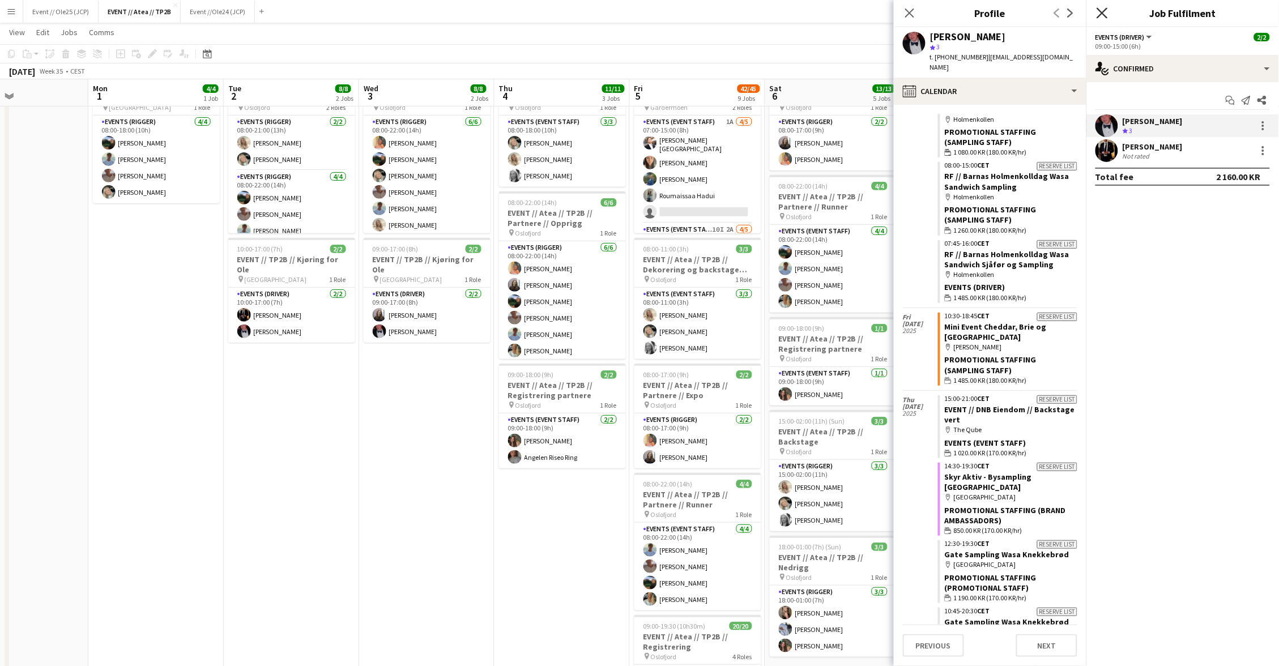
click at [1103, 14] on icon at bounding box center [1101, 12] width 11 height 11
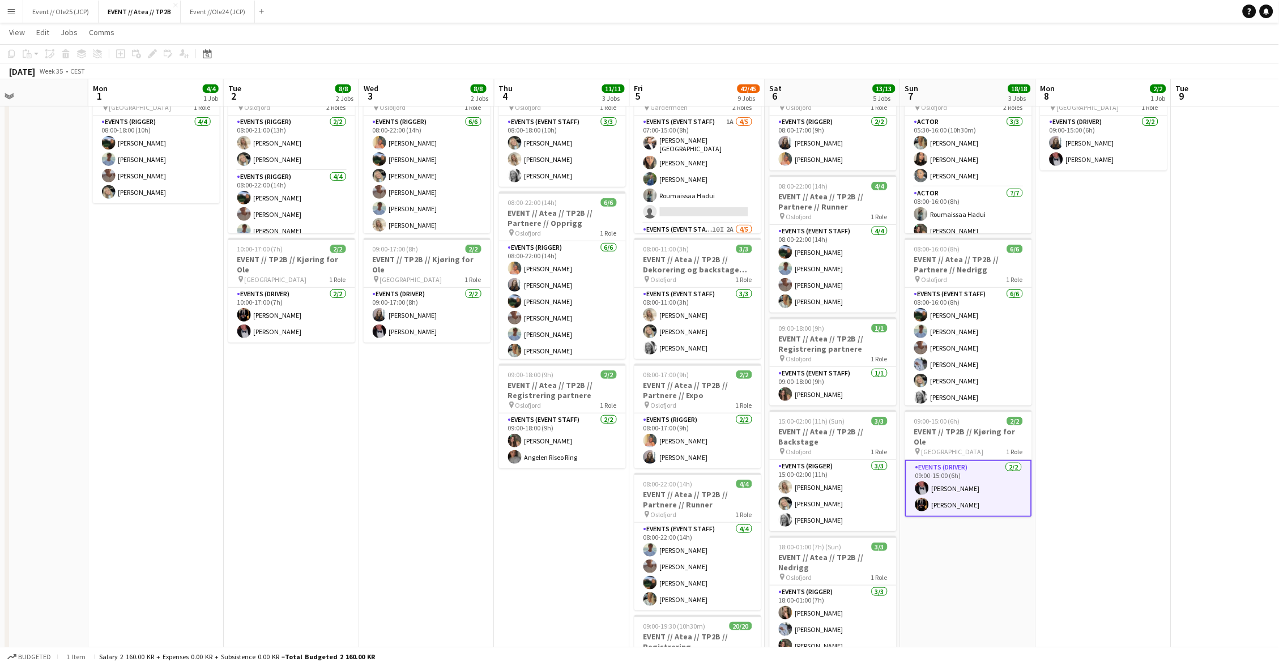
click at [969, 66] on div "September 2025 Week 35 • CEST" at bounding box center [639, 71] width 1279 height 16
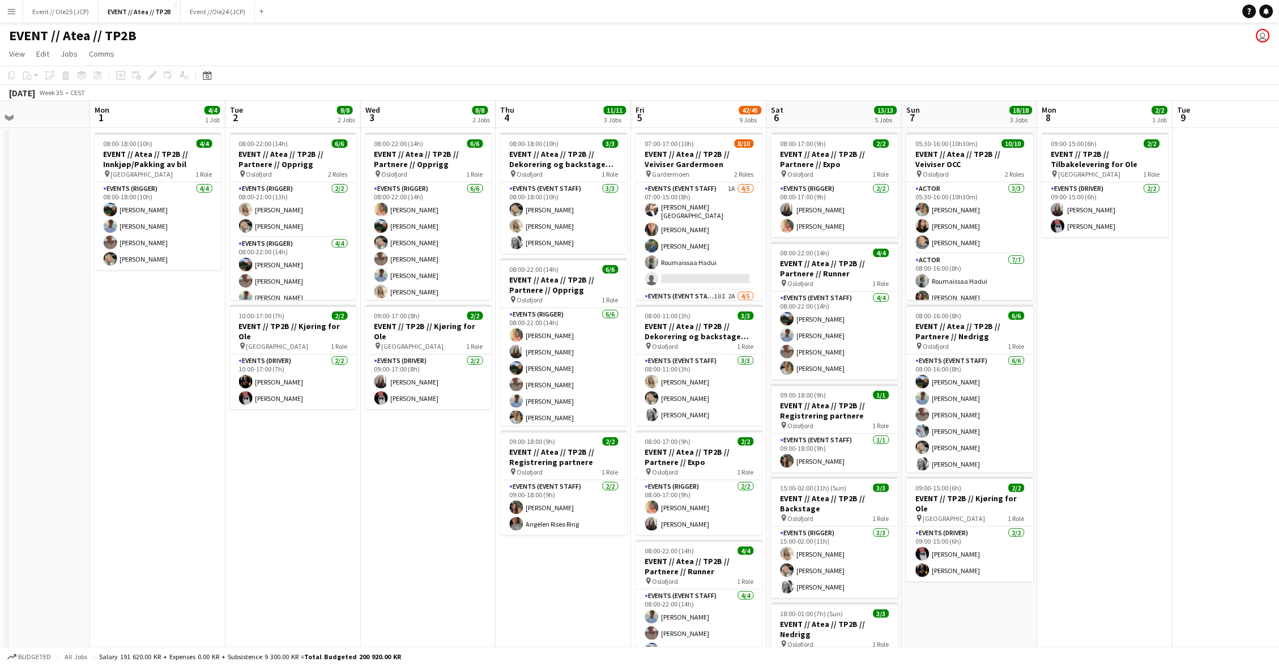
scroll to position [0, 317]
